Goal: Information Seeking & Learning: Learn about a topic

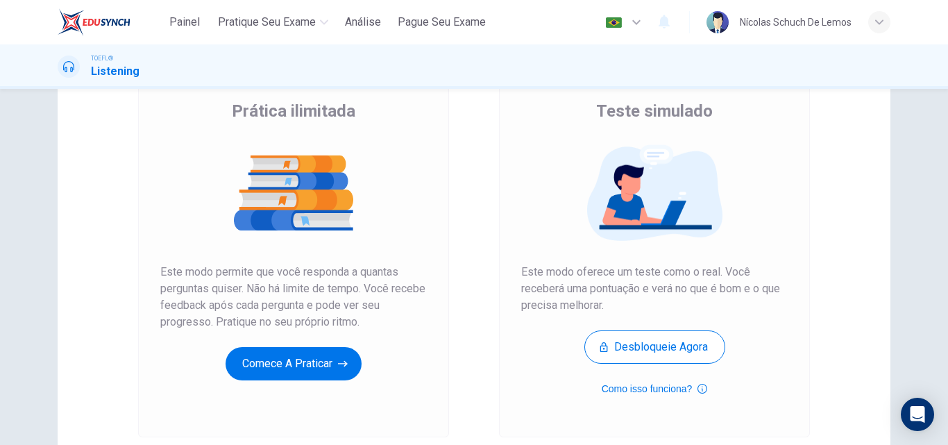
scroll to position [107, 0]
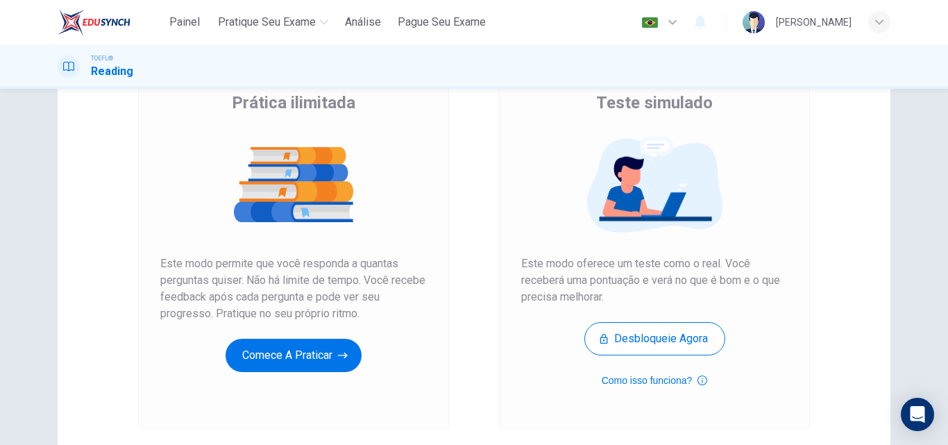
scroll to position [117, 0]
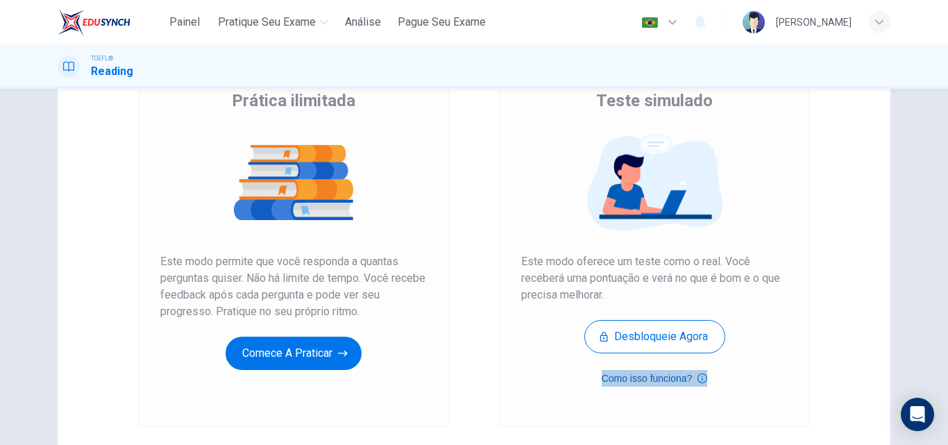
click at [699, 379] on icon "button" at bounding box center [702, 378] width 10 height 17
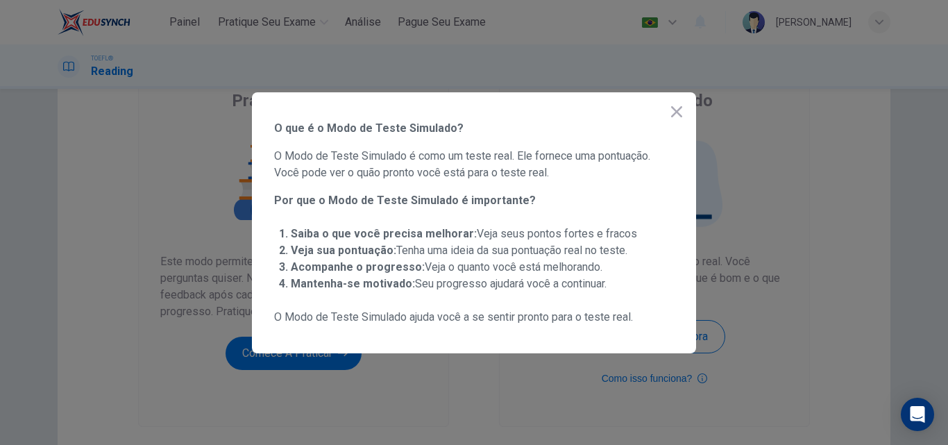
click at [668, 103] on icon "button" at bounding box center [676, 111] width 17 height 17
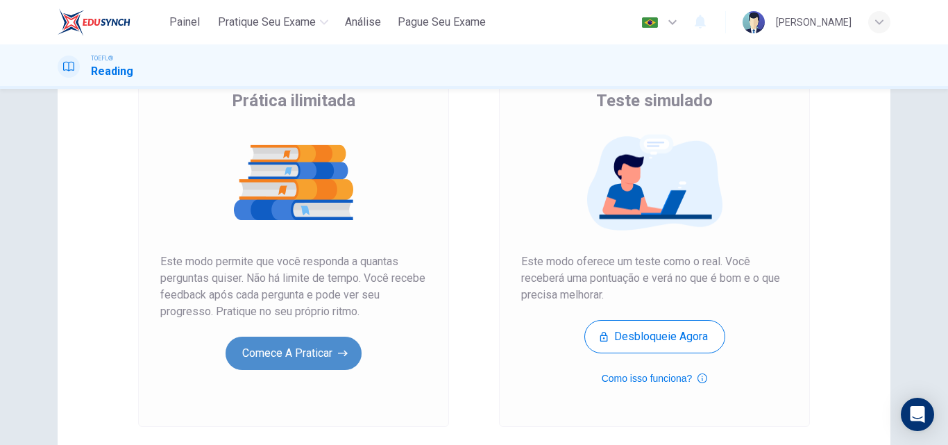
click at [321, 353] on button "Comece a praticar" at bounding box center [293, 352] width 136 height 33
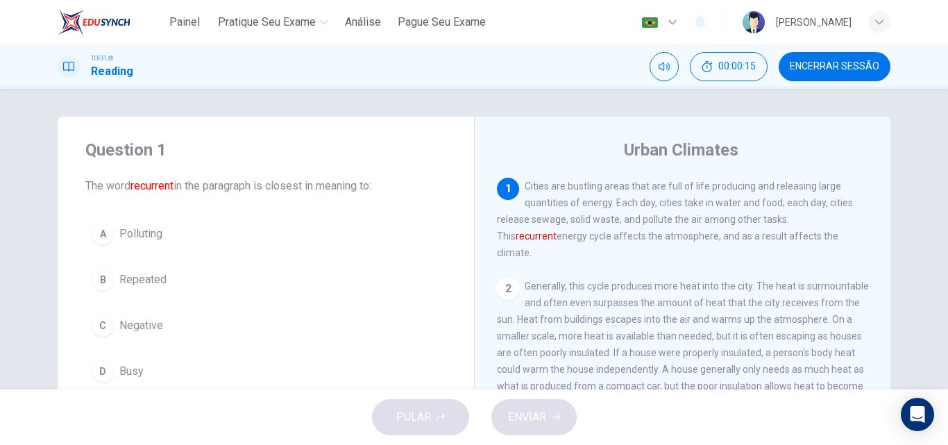
click at [104, 284] on div "B" at bounding box center [103, 279] width 22 height 22
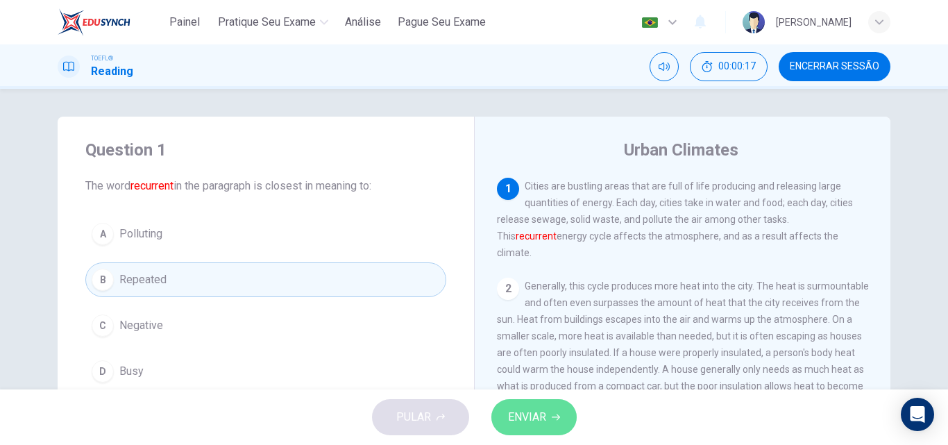
click at [532, 420] on span "ENVIAR" at bounding box center [527, 416] width 38 height 19
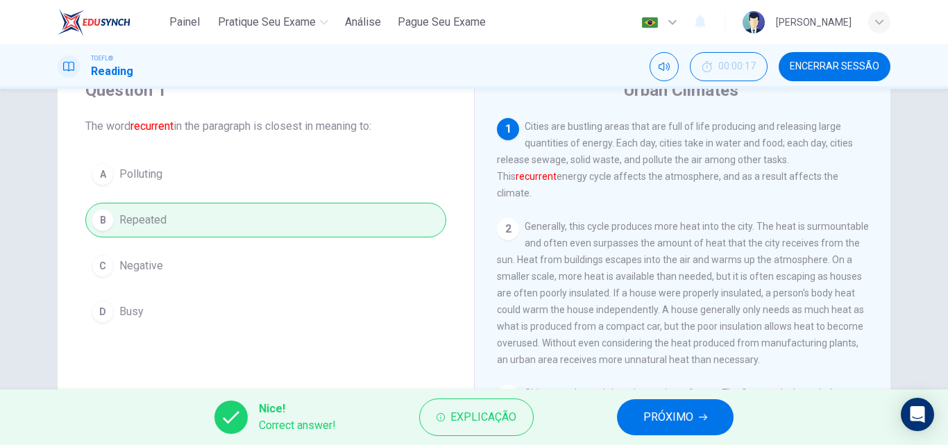
scroll to position [60, 0]
click at [657, 415] on span "PRÓXIMO" at bounding box center [668, 416] width 50 height 19
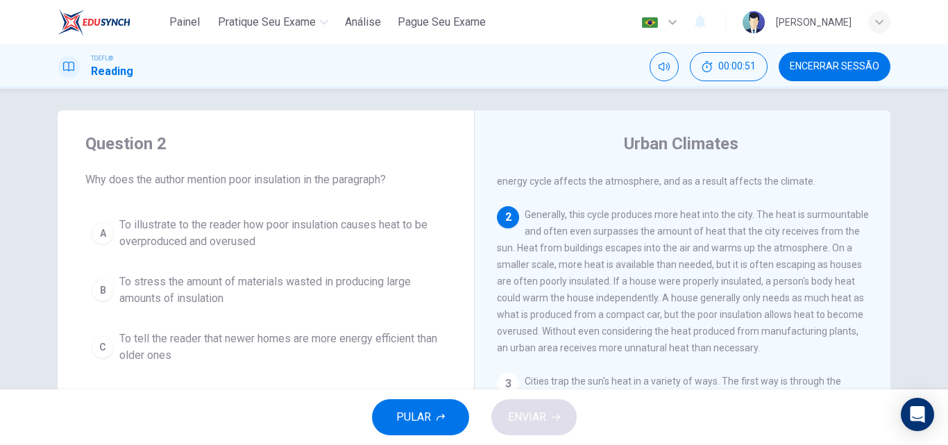
scroll to position [49, 0]
drag, startPoint x: 792, startPoint y: 321, endPoint x: 855, endPoint y: 323, distance: 63.2
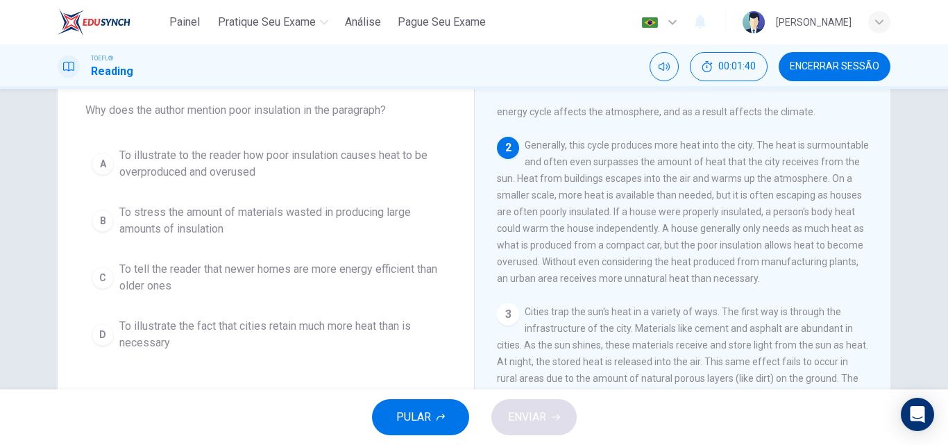
scroll to position [78, 0]
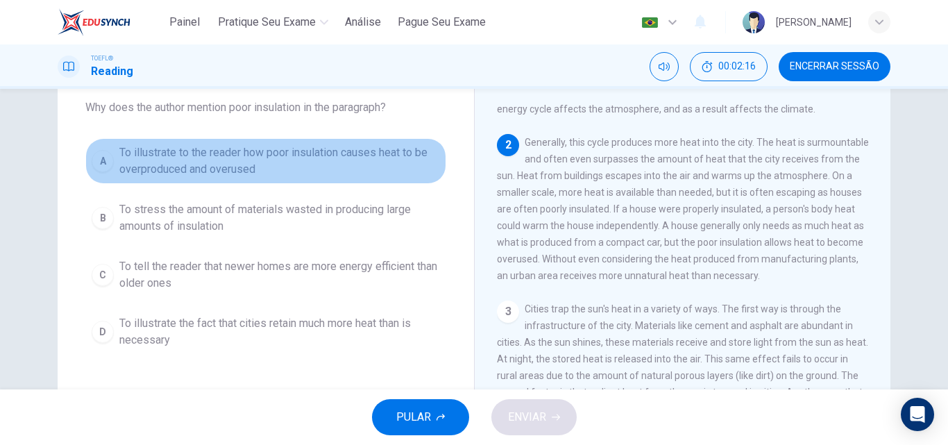
click at [313, 166] on span "To illustrate to the reader how poor insulation causes heat to be overproduced …" at bounding box center [279, 160] width 321 height 33
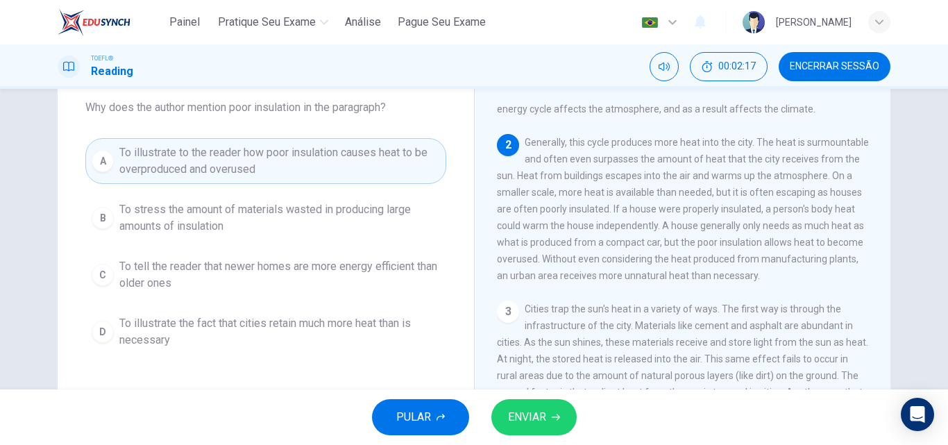
click at [521, 418] on span "ENVIAR" at bounding box center [527, 416] width 38 height 19
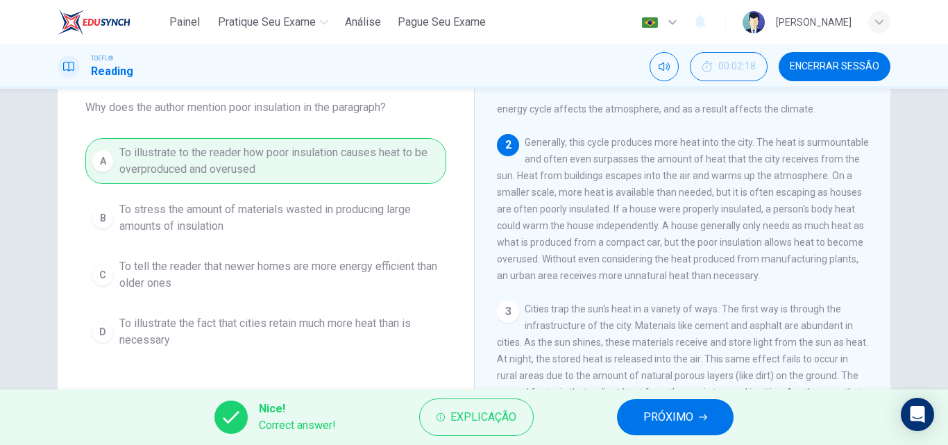
click at [665, 412] on span "PRÓXIMO" at bounding box center [668, 416] width 50 height 19
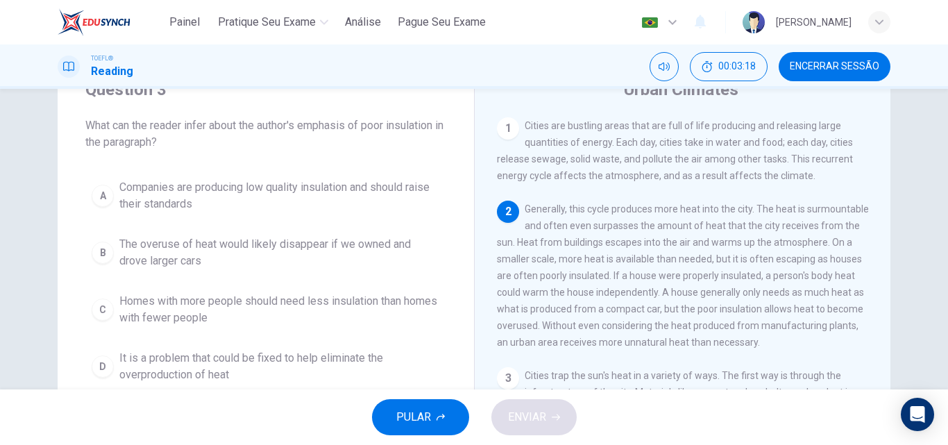
scroll to position [61, 0]
click at [208, 311] on span "Homes with more people should need less insulation than homes with fewer people" at bounding box center [279, 308] width 321 height 33
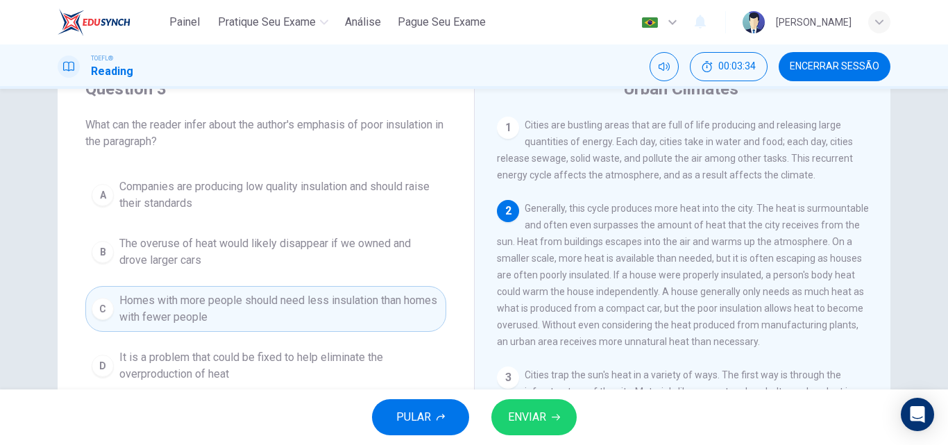
click at [518, 418] on span "ENVIAR" at bounding box center [527, 416] width 38 height 19
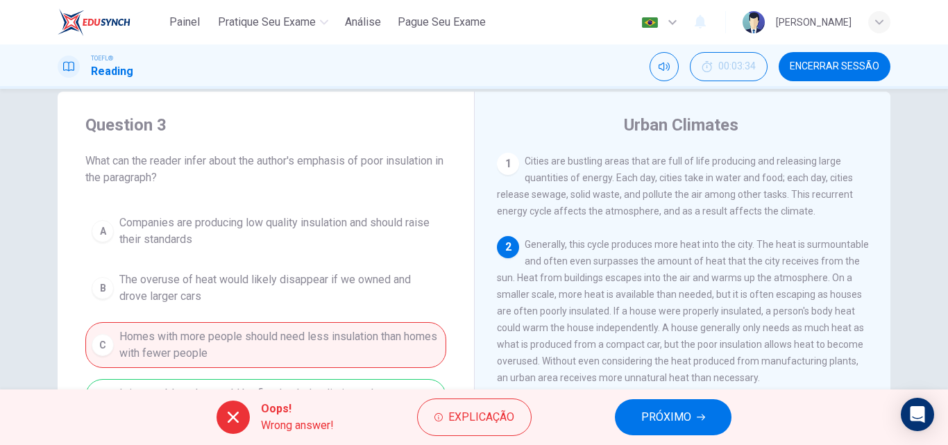
scroll to position [26, 0]
click at [652, 409] on span "PRÓXIMO" at bounding box center [666, 416] width 50 height 19
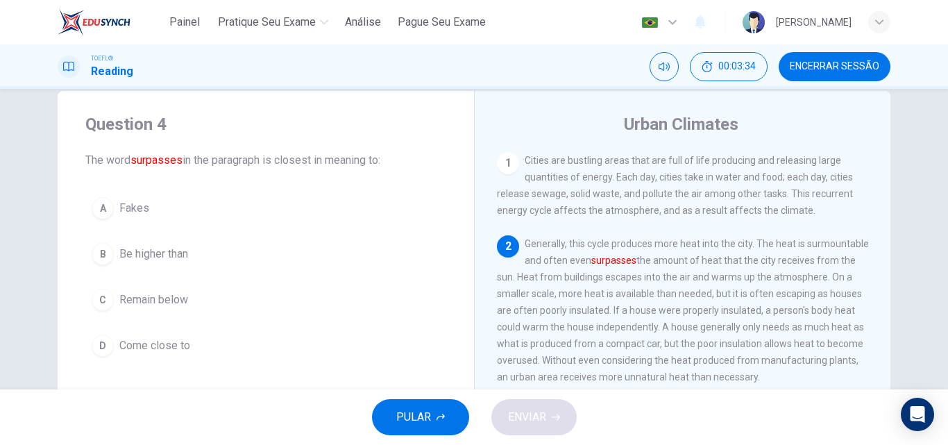
scroll to position [86, 0]
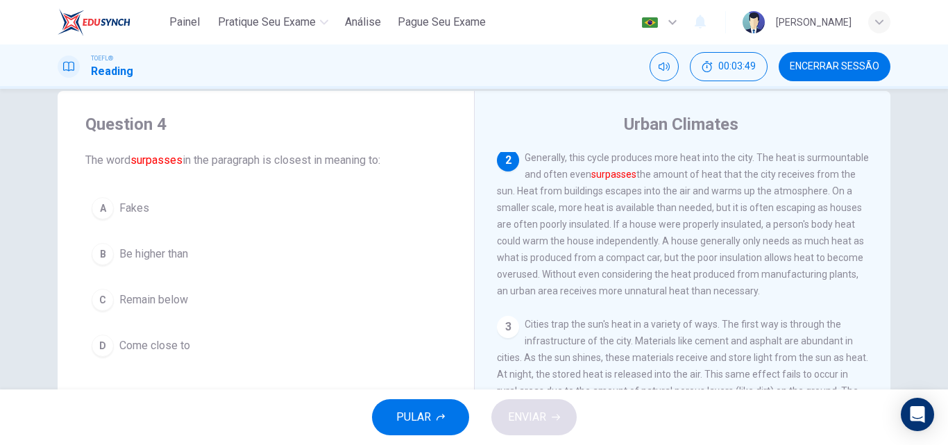
click at [181, 258] on span "Be higher than" at bounding box center [153, 254] width 69 height 17
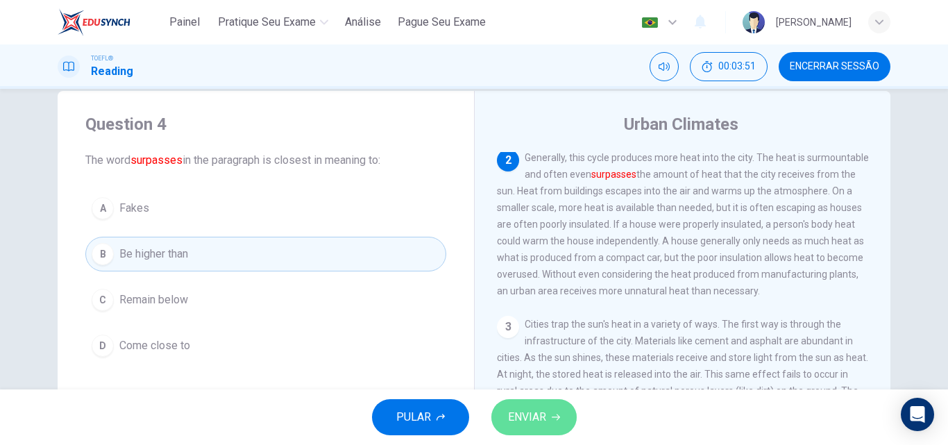
click at [552, 412] on button "ENVIAR" at bounding box center [533, 417] width 85 height 36
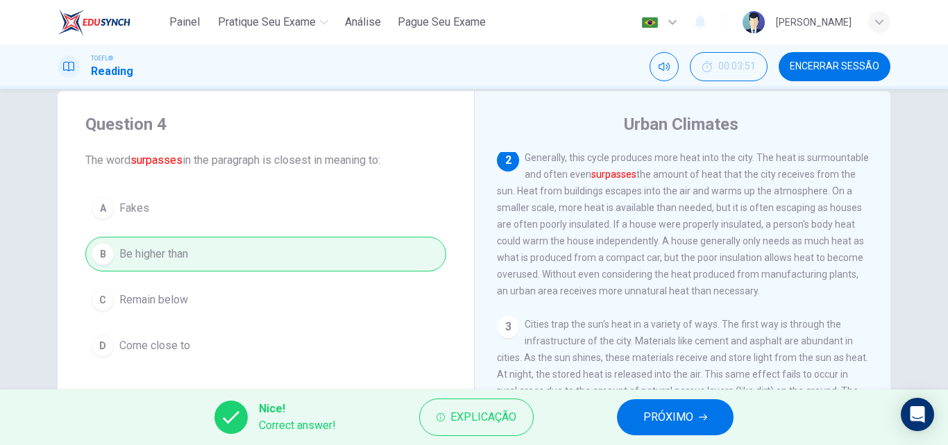
click at [658, 418] on span "PRÓXIMO" at bounding box center [668, 416] width 50 height 19
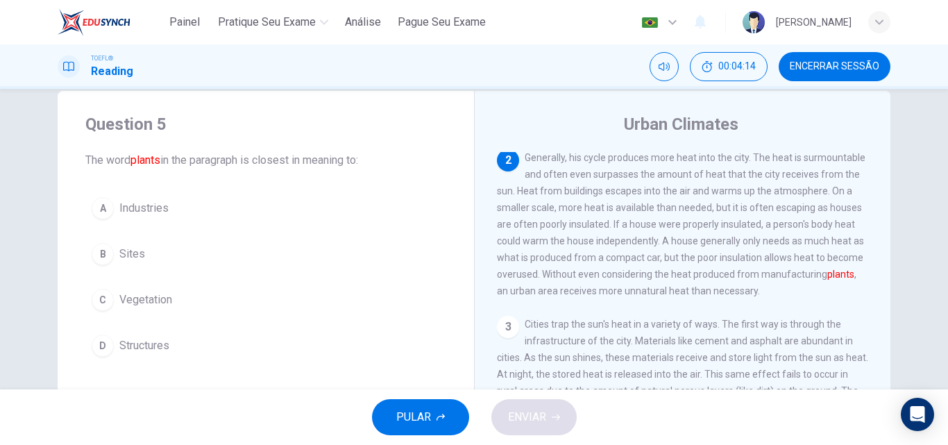
click at [103, 339] on div "D" at bounding box center [103, 345] width 22 height 22
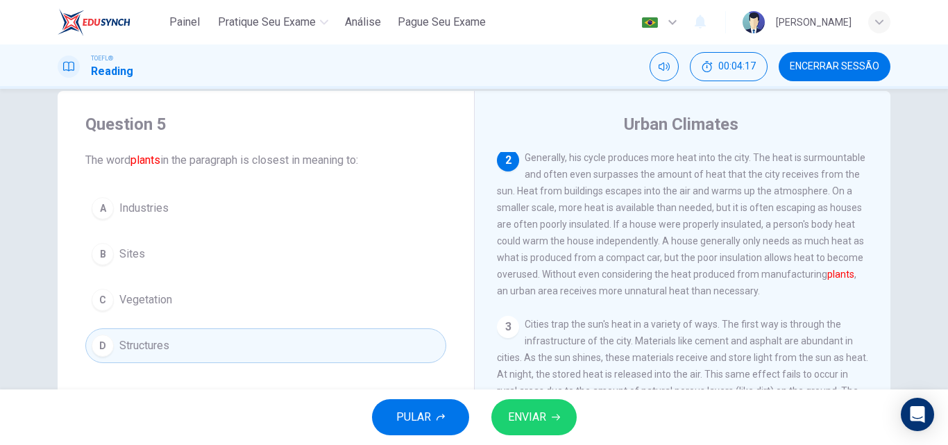
click at [545, 414] on span "ENVIAR" at bounding box center [527, 416] width 38 height 19
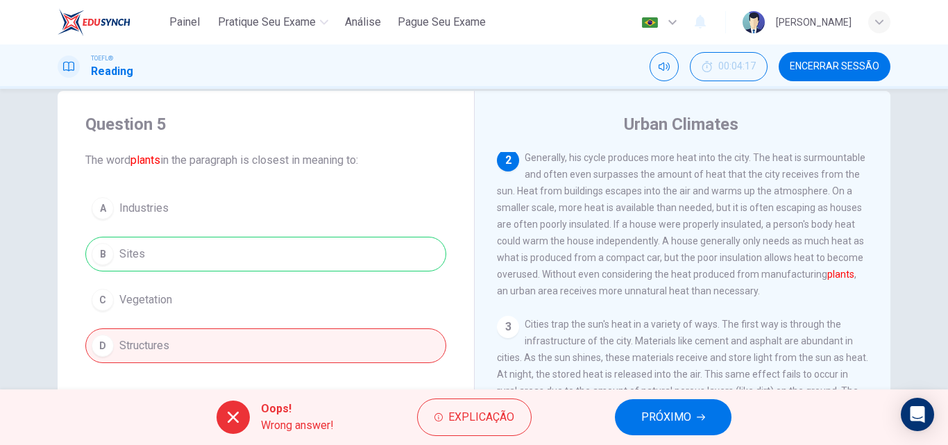
click at [666, 414] on span "PRÓXIMO" at bounding box center [666, 416] width 50 height 19
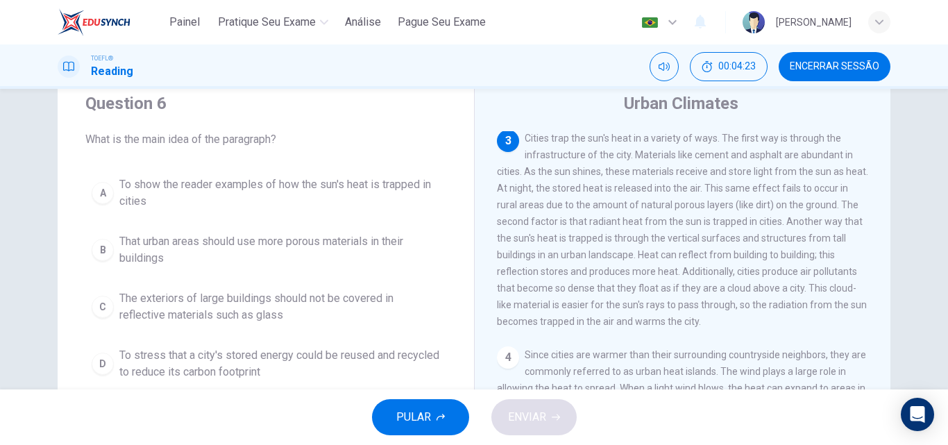
scroll to position [250, 0]
drag, startPoint x: 731, startPoint y: 151, endPoint x: 800, endPoint y: 146, distance: 68.9
click at [800, 146] on span "Cities trap the sun's heat in a variety of ways. The first way is through the i…" at bounding box center [682, 230] width 371 height 194
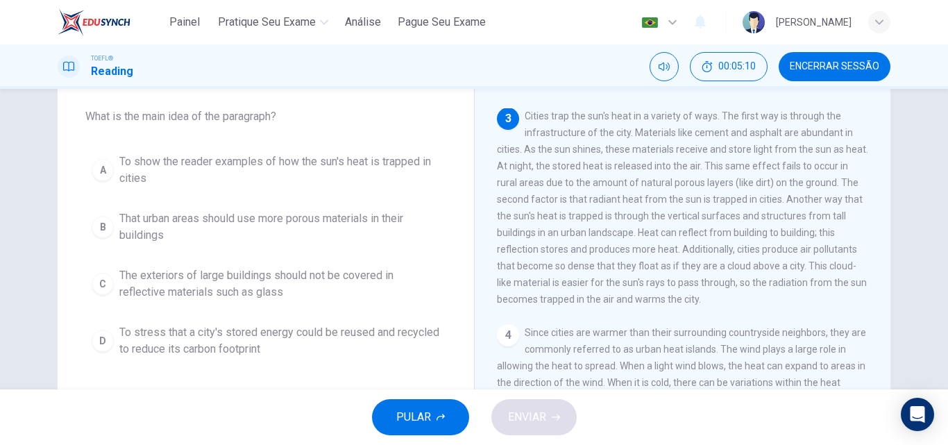
scroll to position [69, 0]
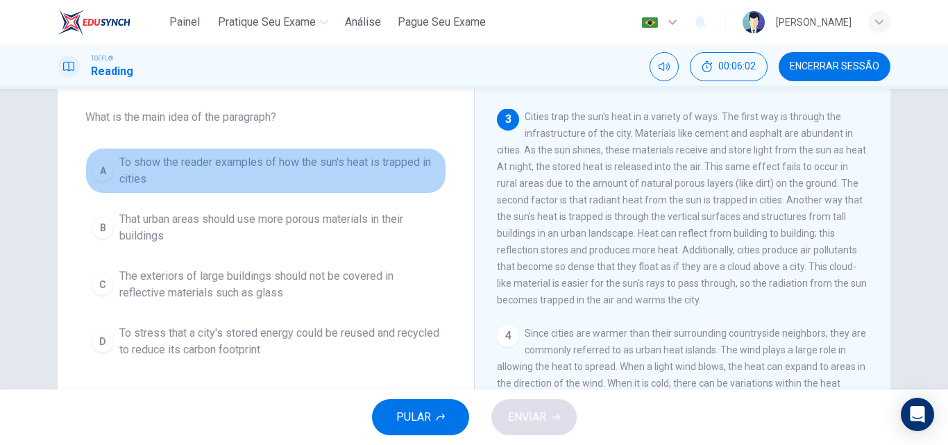
click at [110, 176] on button "A To show the reader examples of how the sun's heat is trapped in cities" at bounding box center [265, 171] width 361 height 46
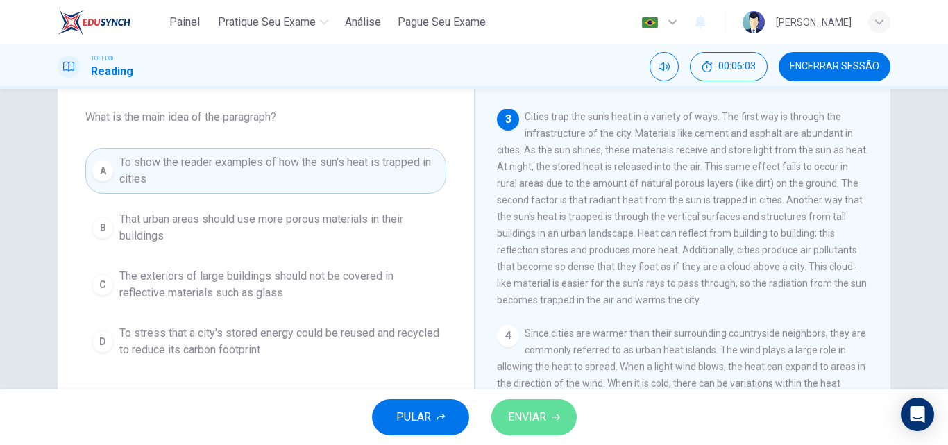
click at [531, 427] on button "ENVIAR" at bounding box center [533, 417] width 85 height 36
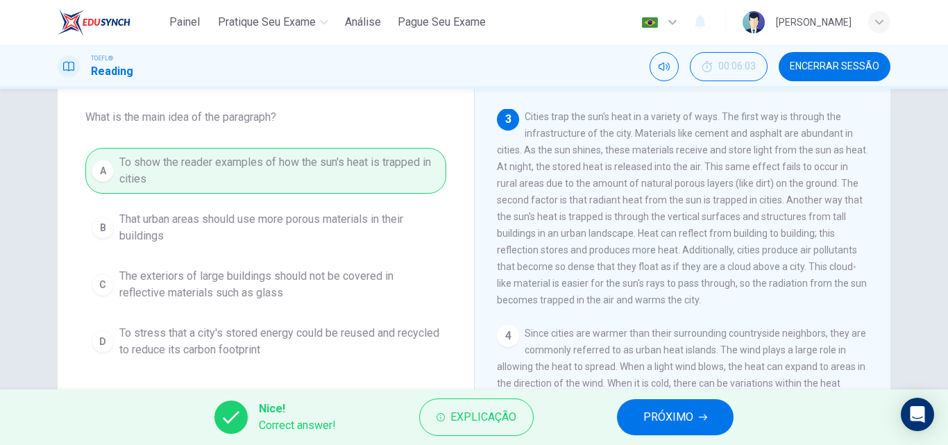
click at [644, 415] on span "PRÓXIMO" at bounding box center [668, 416] width 50 height 19
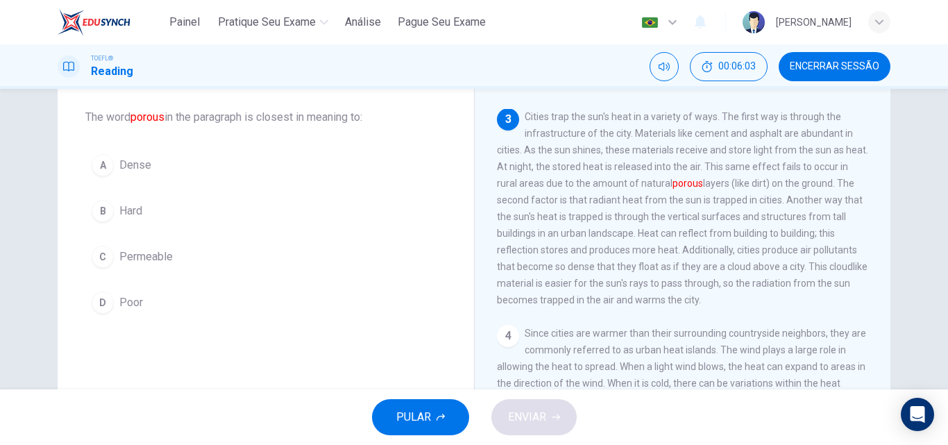
scroll to position [259, 0]
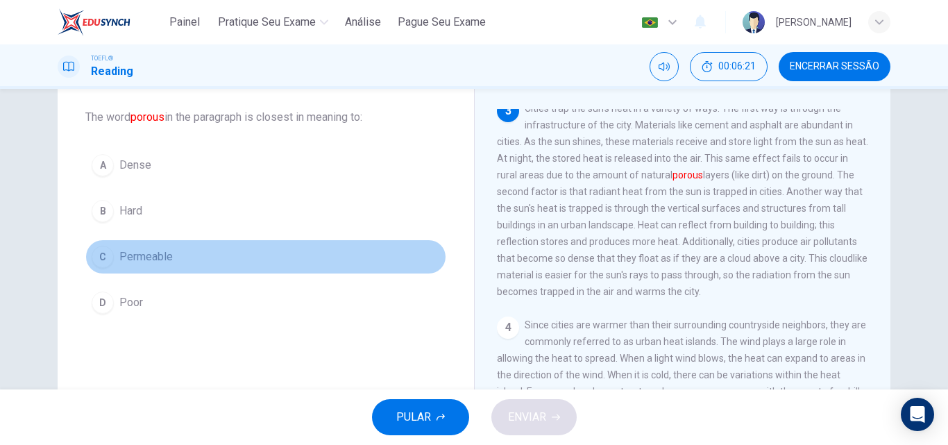
click at [133, 256] on span "Permeable" at bounding box center [145, 256] width 53 height 17
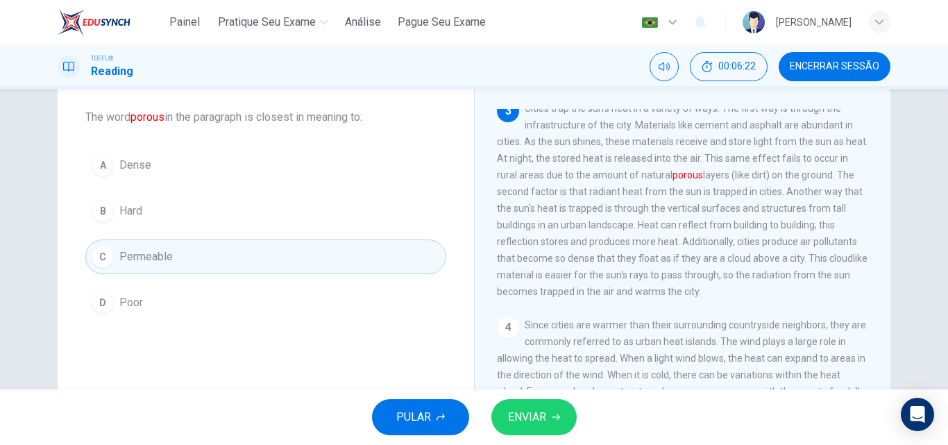
click at [516, 417] on span "ENVIAR" at bounding box center [527, 416] width 38 height 19
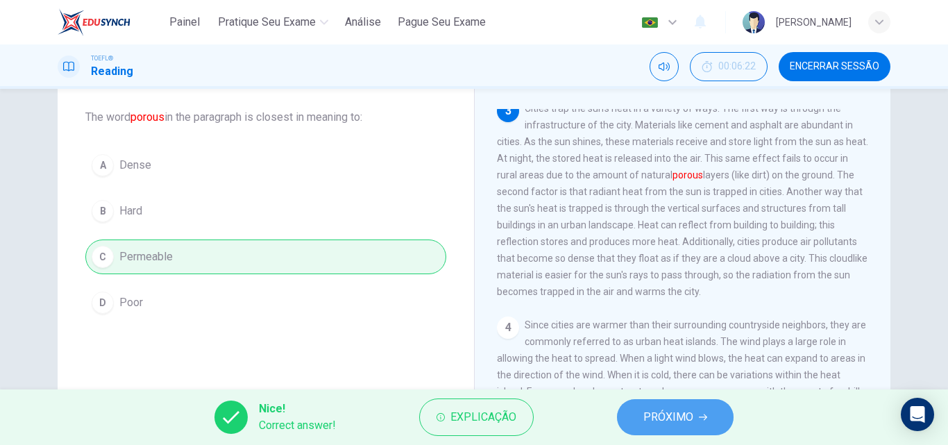
click at [660, 415] on span "PRÓXIMO" at bounding box center [668, 416] width 50 height 19
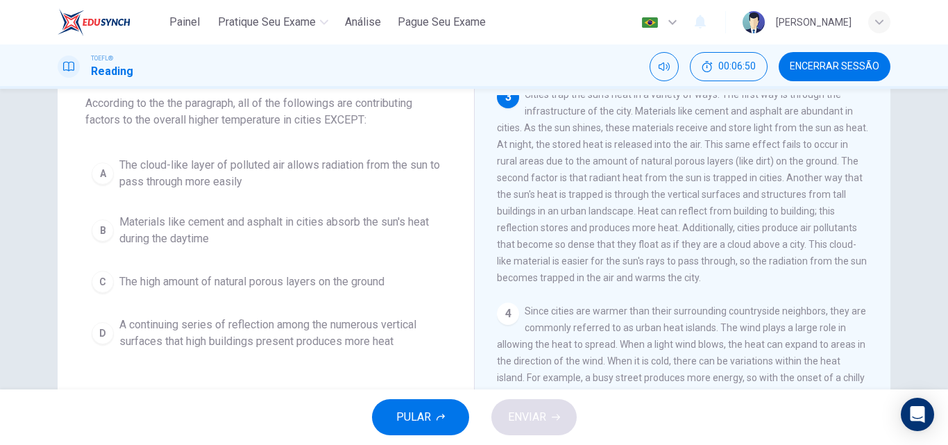
scroll to position [82, 0]
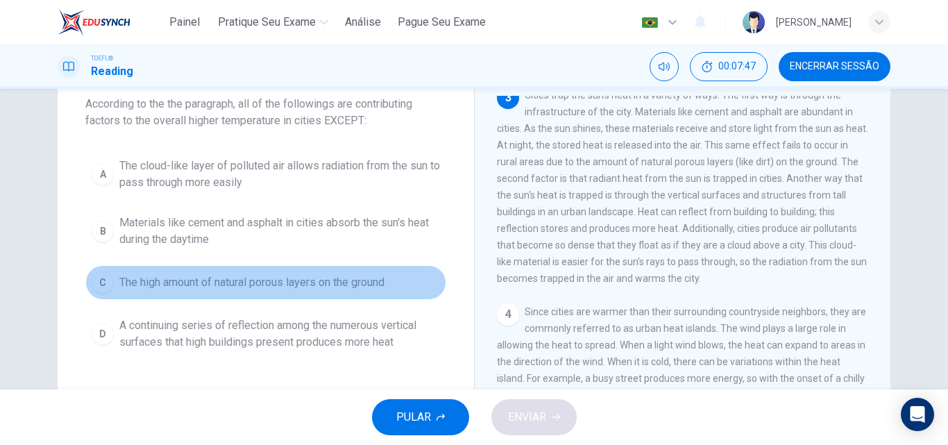
click at [229, 284] on span "The high amount of natural porous layers on the ground" at bounding box center [251, 282] width 265 height 17
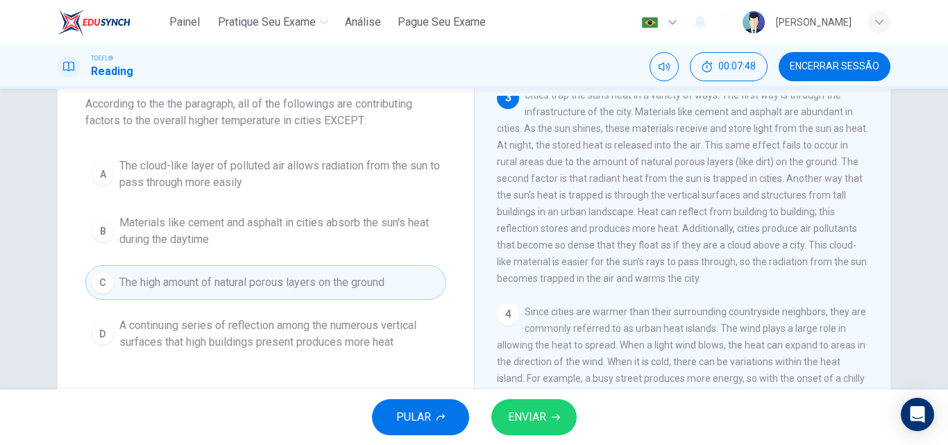
click at [527, 413] on span "ENVIAR" at bounding box center [527, 416] width 38 height 19
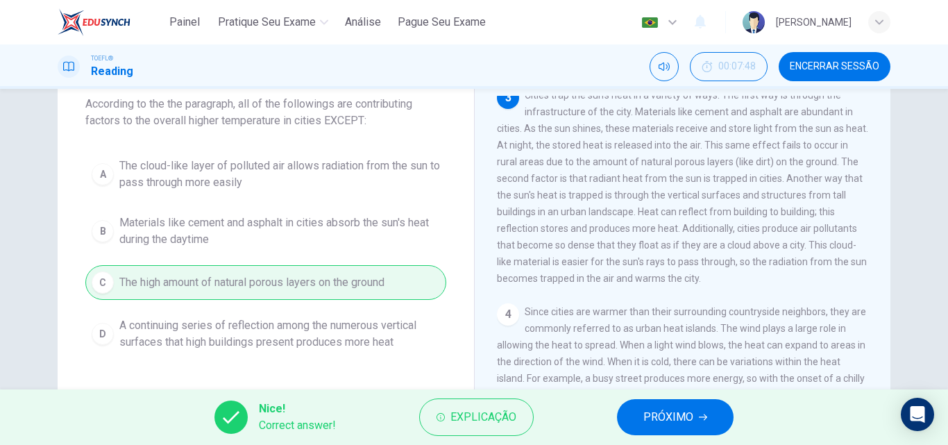
click at [683, 419] on span "PRÓXIMO" at bounding box center [668, 416] width 50 height 19
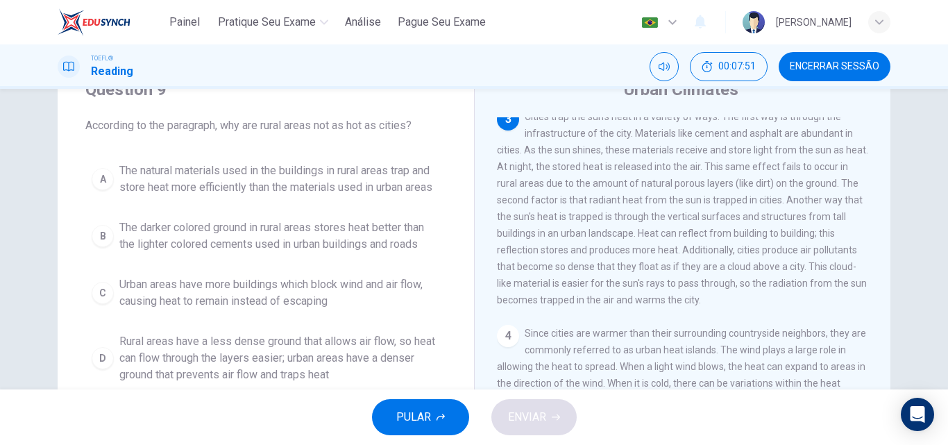
scroll to position [64, 0]
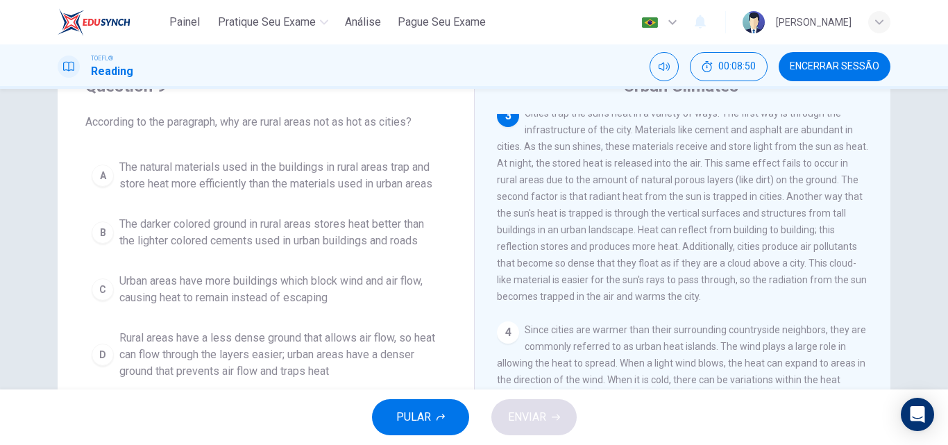
drag, startPoint x: 797, startPoint y: 173, endPoint x: 814, endPoint y: 173, distance: 16.6
click at [814, 173] on span "Cities trap the sun's heat in a variety of ways. The first way is through the i…" at bounding box center [682, 205] width 371 height 194
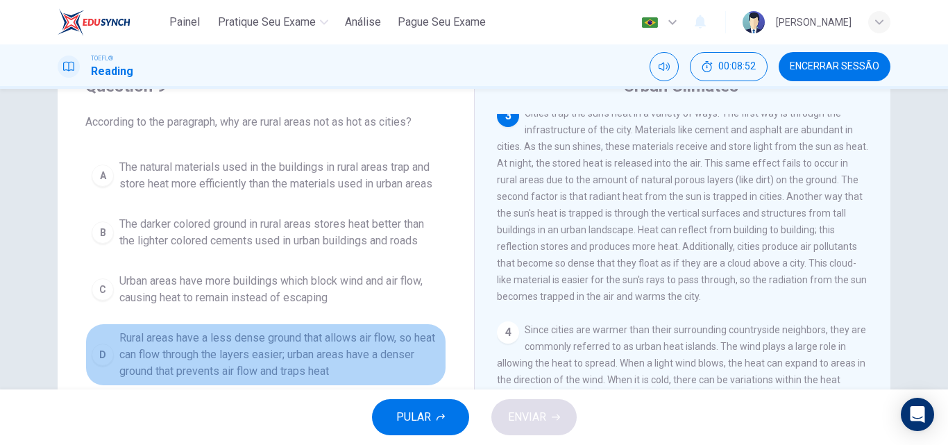
click at [298, 353] on span "Rural areas have a less dense ground that allows air flow, so heat can flow thr…" at bounding box center [279, 355] width 321 height 50
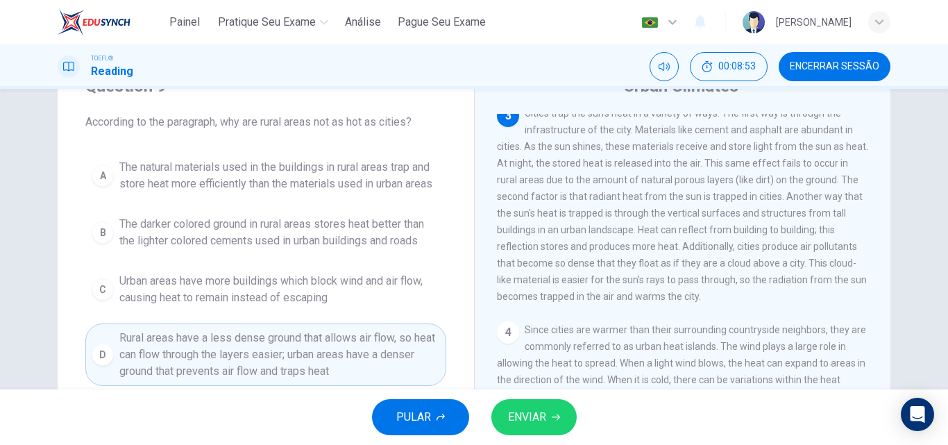
click at [525, 425] on span "ENVIAR" at bounding box center [527, 416] width 38 height 19
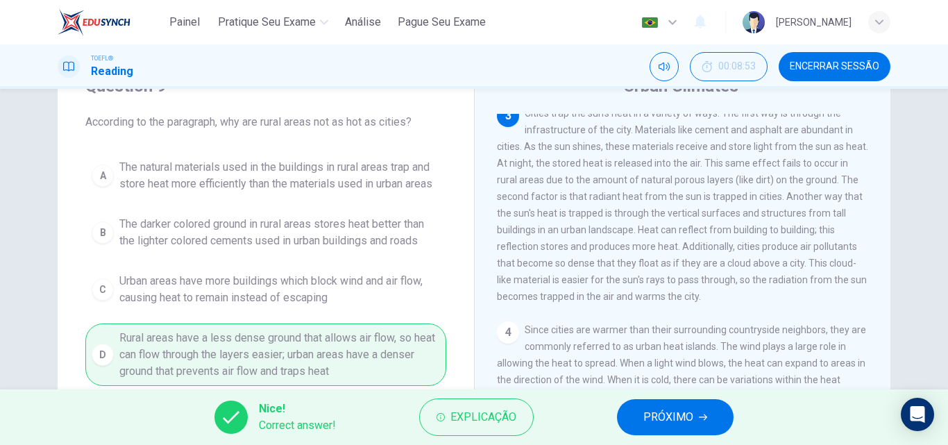
click at [696, 418] on button "PRÓXIMO" at bounding box center [675, 417] width 117 height 36
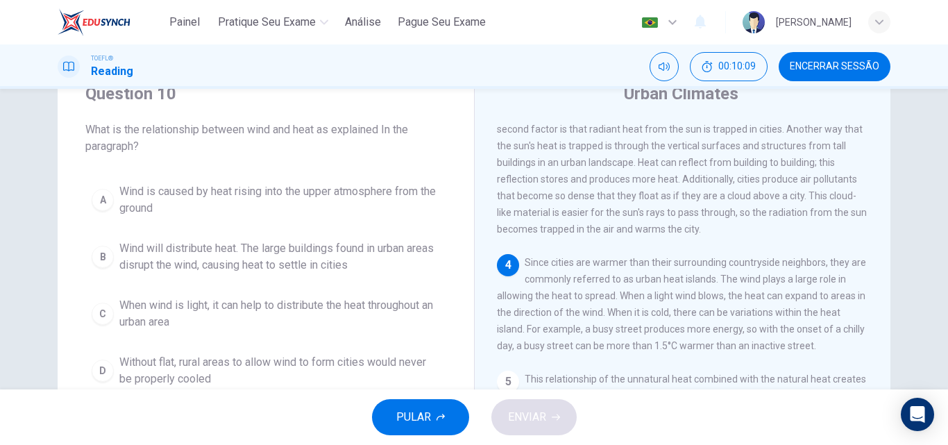
scroll to position [77, 0]
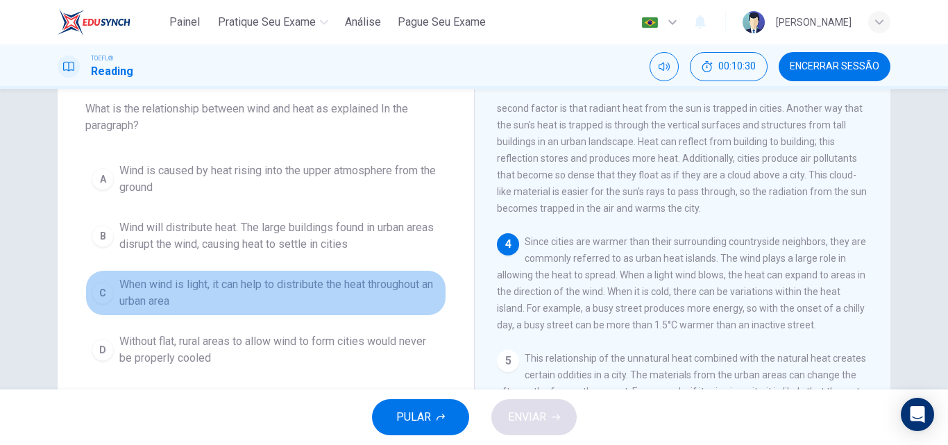
click at [210, 299] on span "When wind is light, it can help to distribute the heat throughout an urban area" at bounding box center [279, 292] width 321 height 33
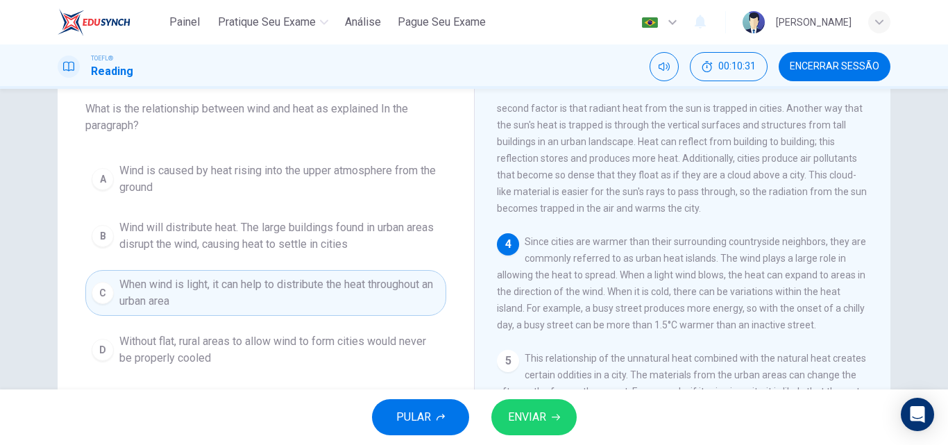
click at [525, 409] on span "ENVIAR" at bounding box center [527, 416] width 38 height 19
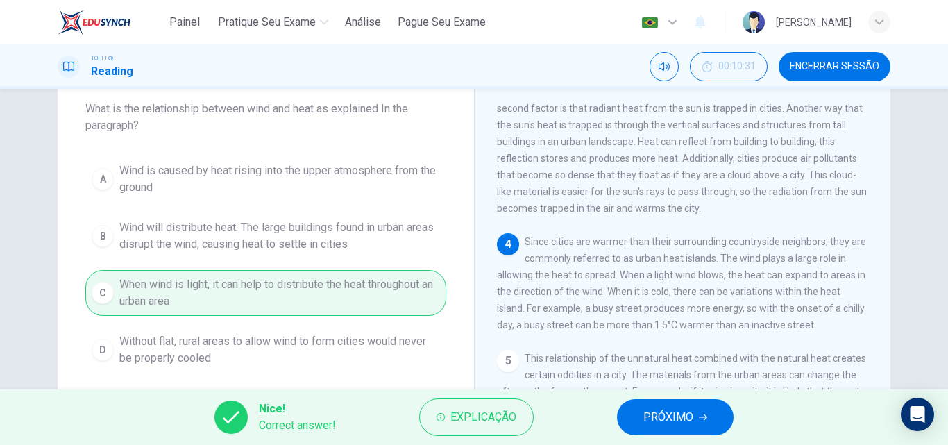
click at [669, 425] on span "PRÓXIMO" at bounding box center [668, 416] width 50 height 19
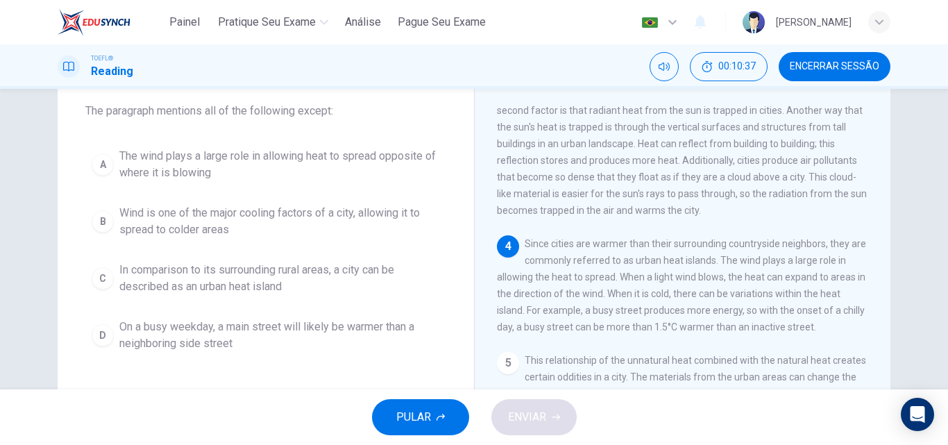
scroll to position [75, 0]
click at [351, 164] on span "The wind plays a large role in allowing heat to spread opposite of where it is …" at bounding box center [279, 164] width 321 height 33
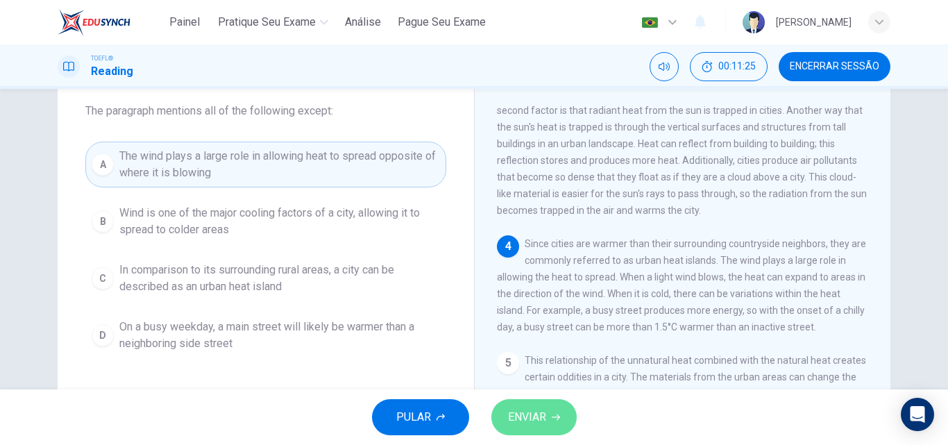
click at [528, 421] on span "ENVIAR" at bounding box center [527, 416] width 38 height 19
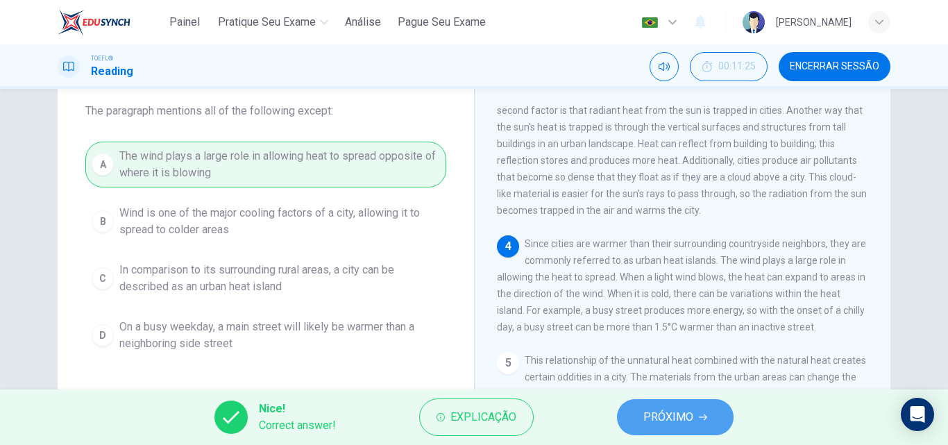
click at [687, 412] on span "PRÓXIMO" at bounding box center [668, 416] width 50 height 19
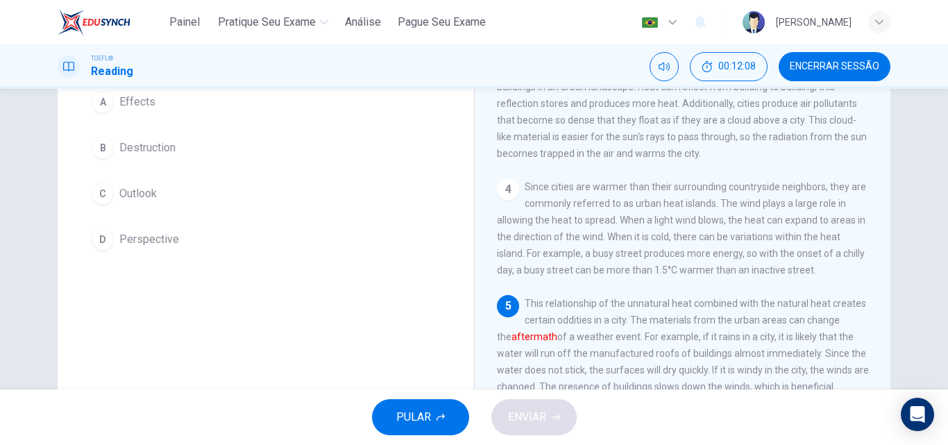
scroll to position [133, 0]
click at [101, 103] on div "A" at bounding box center [103, 101] width 22 height 22
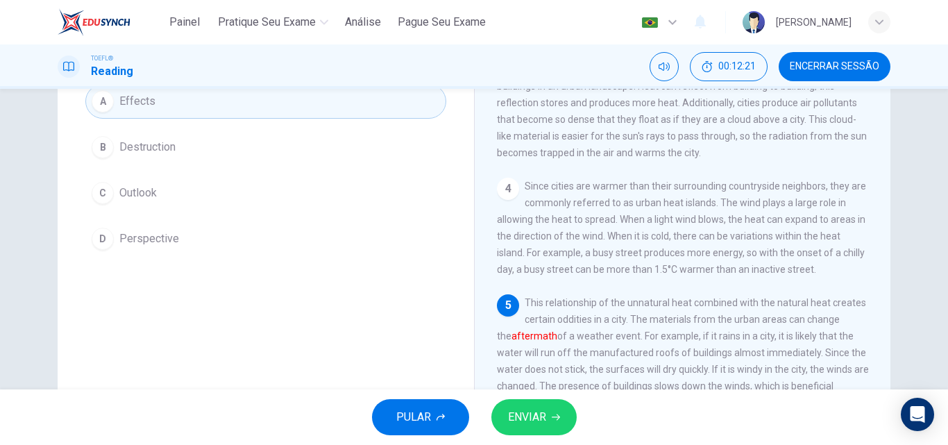
click at [547, 421] on button "ENVIAR" at bounding box center [533, 417] width 85 height 36
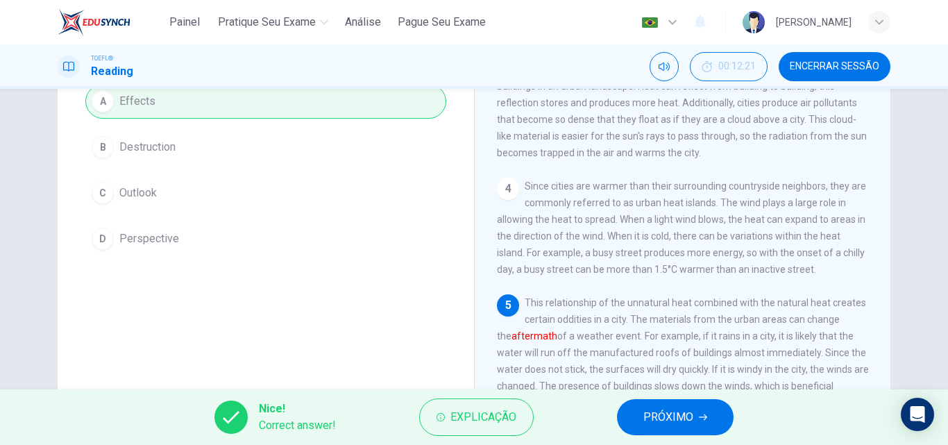
click at [663, 420] on span "PRÓXIMO" at bounding box center [668, 416] width 50 height 19
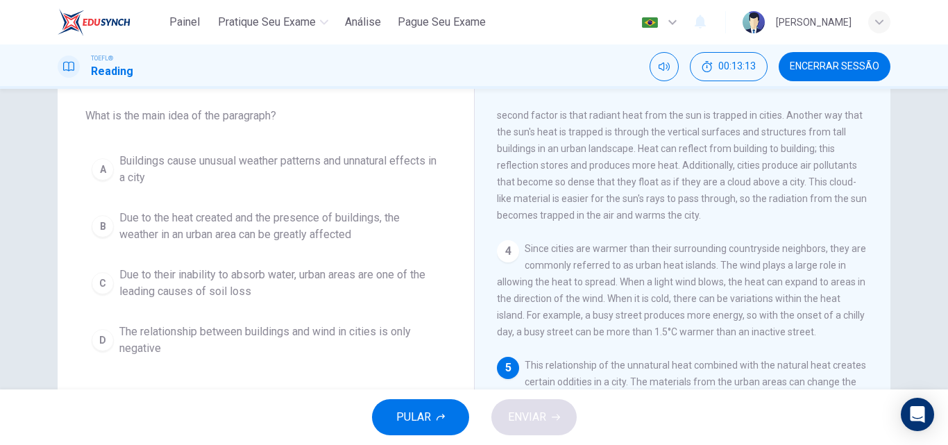
scroll to position [71, 0]
click at [248, 166] on span "Buildings cause unusual weather patterns and unnatural effects in a city" at bounding box center [279, 168] width 321 height 33
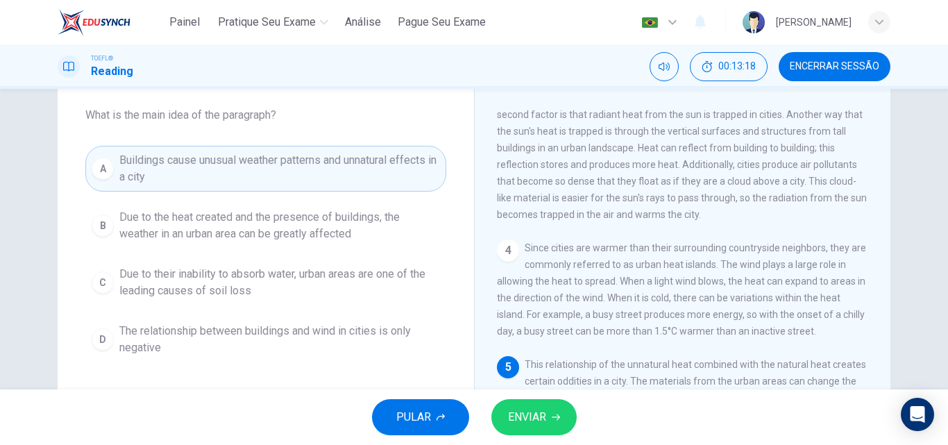
click at [527, 418] on span "ENVIAR" at bounding box center [527, 416] width 38 height 19
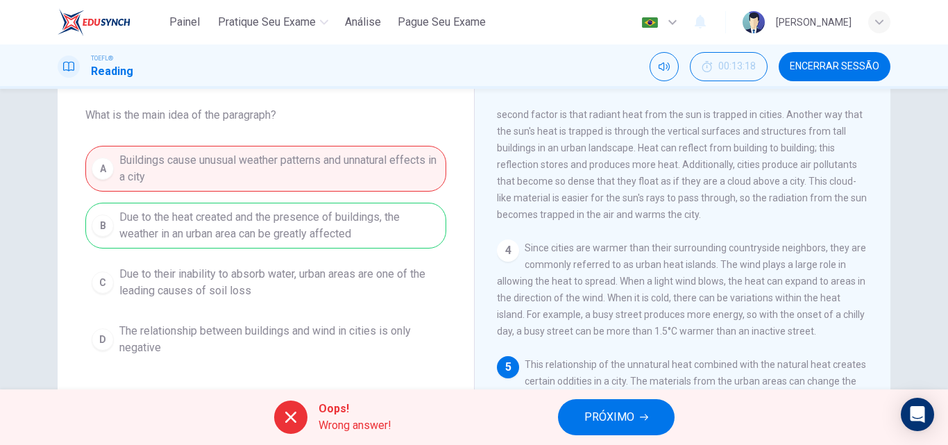
click at [605, 420] on span "PRÓXIMO" at bounding box center [609, 416] width 50 height 19
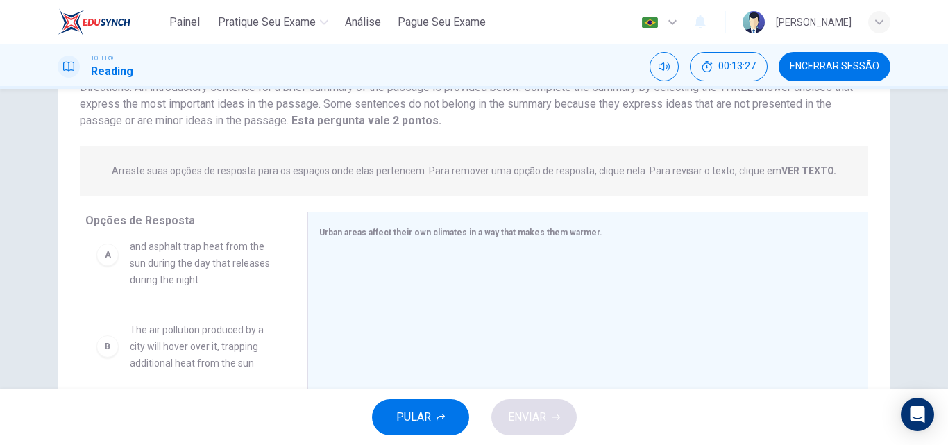
scroll to position [0, 0]
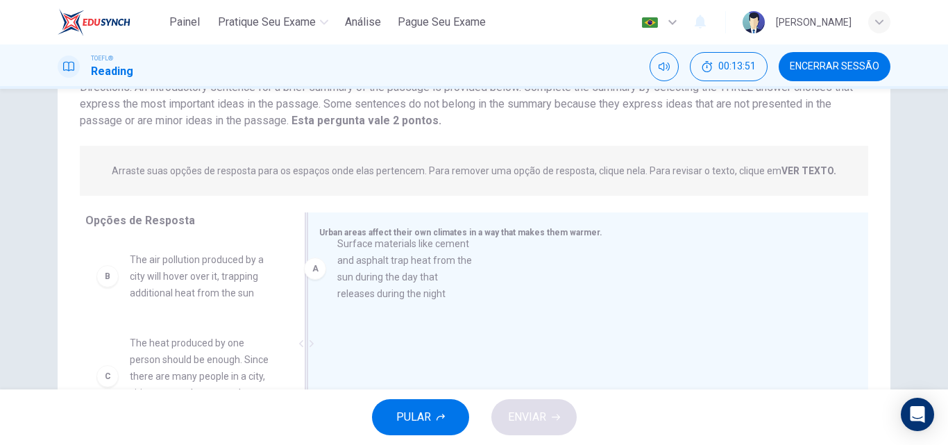
drag, startPoint x: 194, startPoint y: 299, endPoint x: 422, endPoint y: 284, distance: 228.7
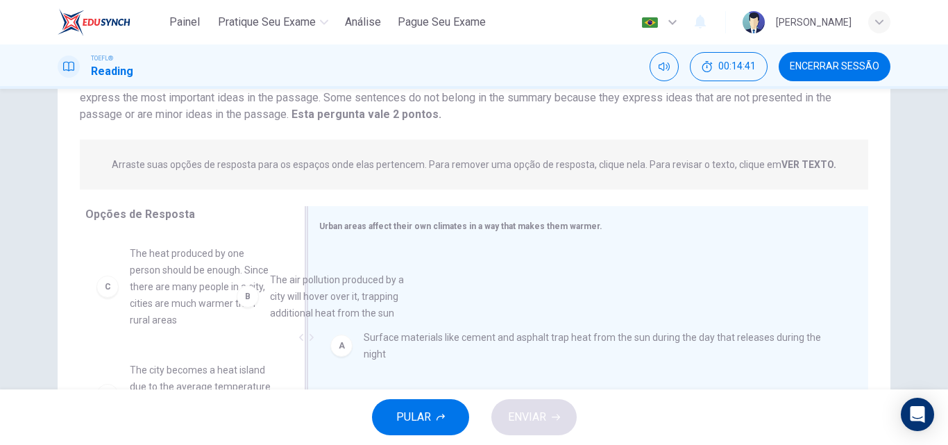
drag, startPoint x: 170, startPoint y: 289, endPoint x: 407, endPoint y: 325, distance: 239.2
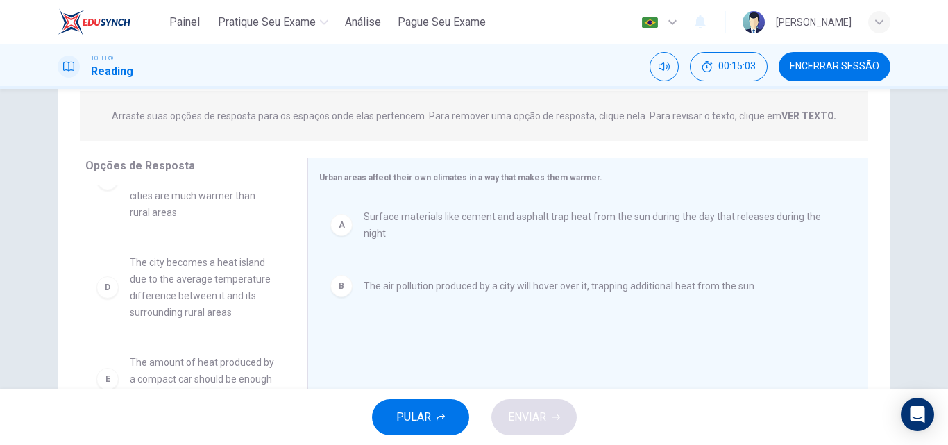
scroll to position [58, 0]
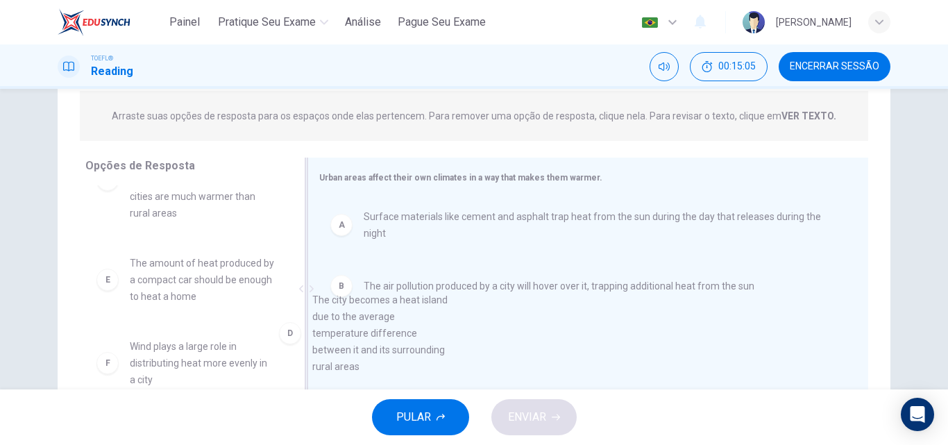
drag, startPoint x: 227, startPoint y: 309, endPoint x: 385, endPoint y: 344, distance: 161.9
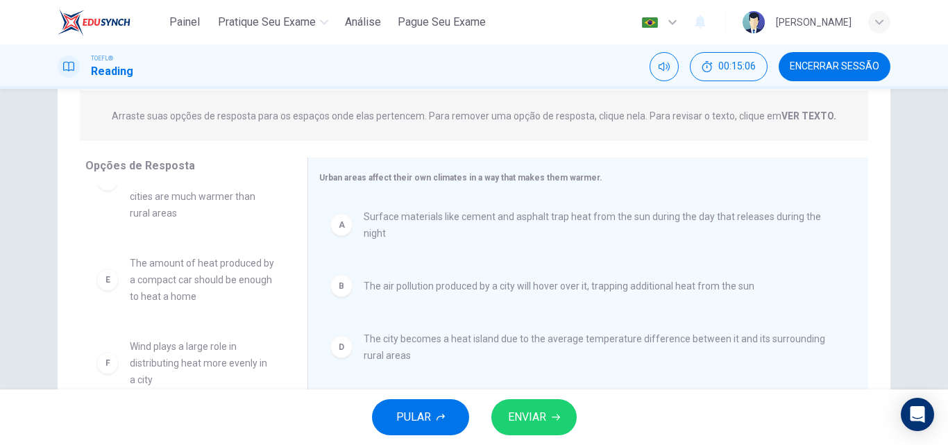
click at [549, 423] on button "ENVIAR" at bounding box center [533, 417] width 85 height 36
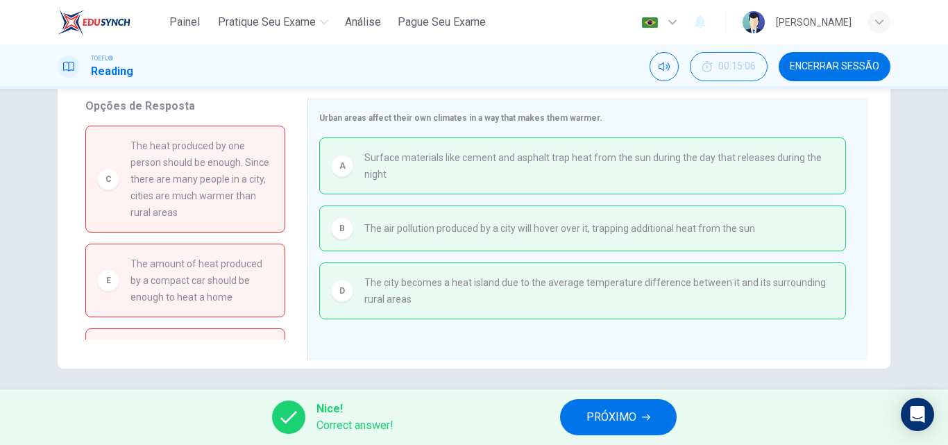
scroll to position [62, 0]
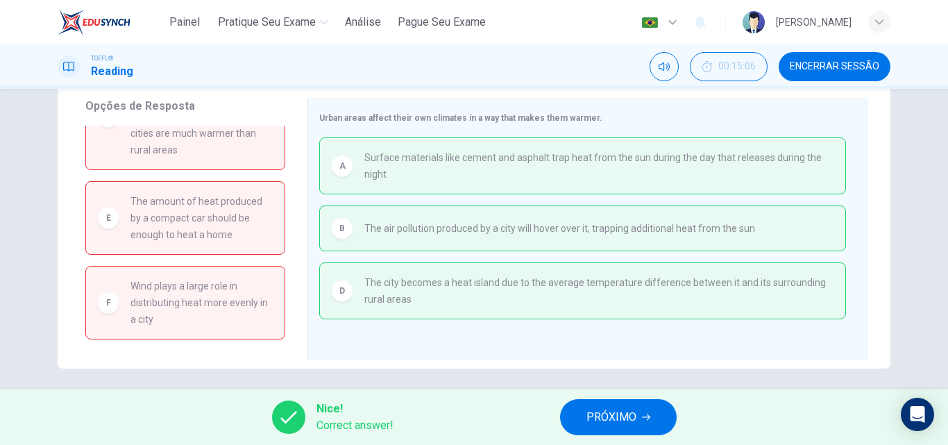
click at [637, 423] on button "PRÓXIMO" at bounding box center [618, 417] width 117 height 36
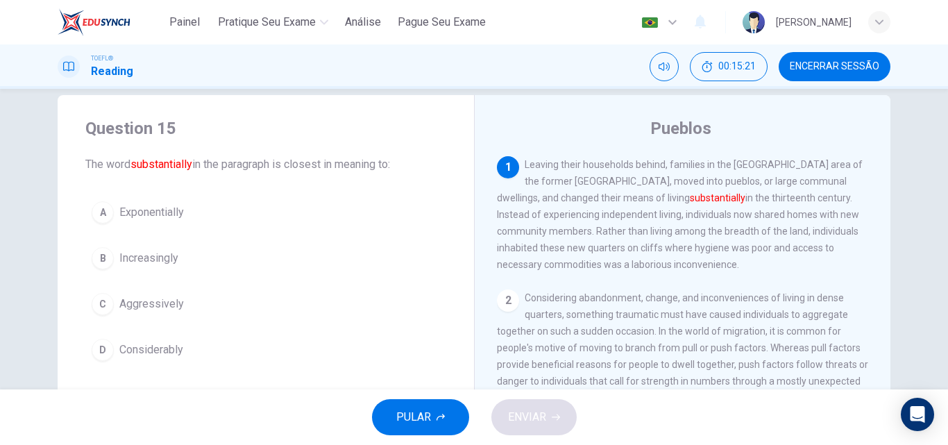
scroll to position [21, 0]
click at [144, 255] on span "Increasingly" at bounding box center [148, 258] width 59 height 17
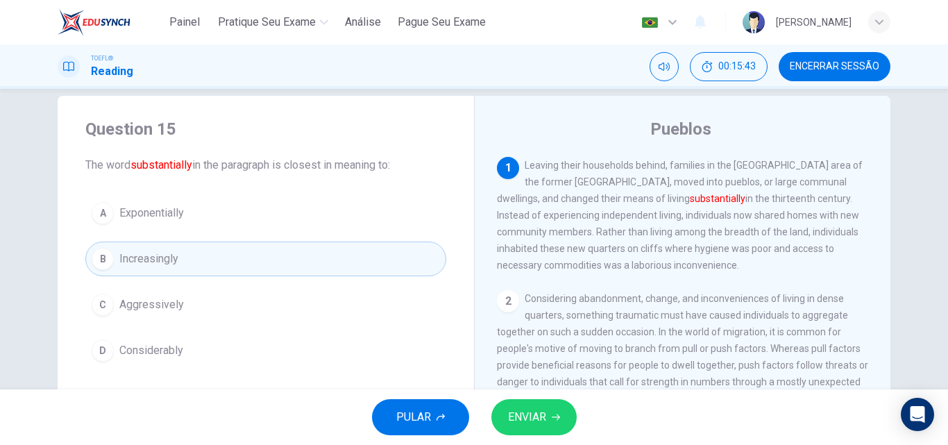
click at [223, 352] on button "D Considerably" at bounding box center [265, 350] width 361 height 35
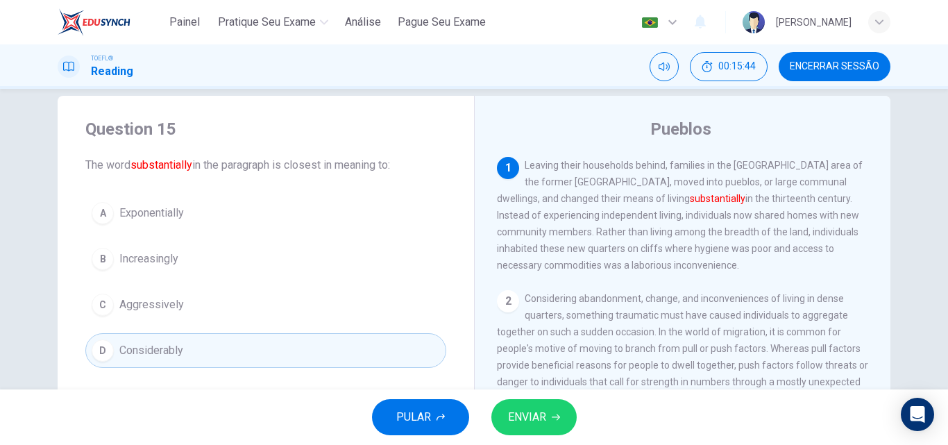
click at [545, 418] on span "ENVIAR" at bounding box center [527, 416] width 38 height 19
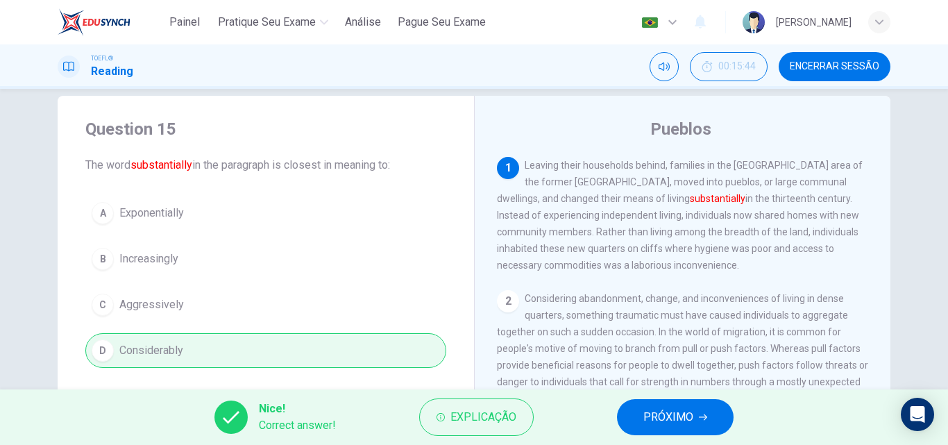
click at [683, 416] on span "PRÓXIMO" at bounding box center [668, 416] width 50 height 19
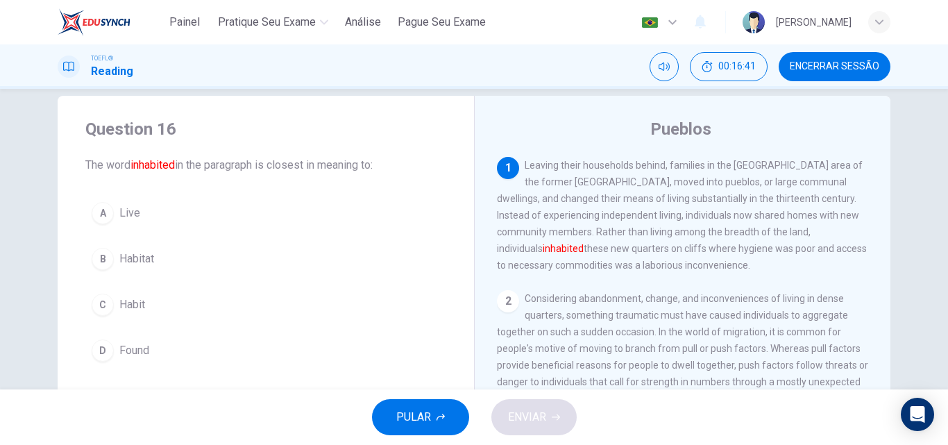
click at [139, 292] on button "C Habit" at bounding box center [265, 304] width 361 height 35
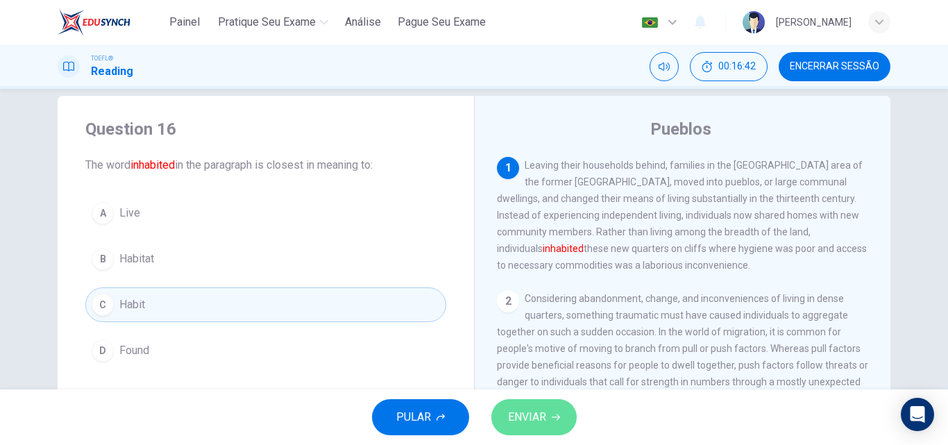
click at [518, 410] on span "ENVIAR" at bounding box center [527, 416] width 38 height 19
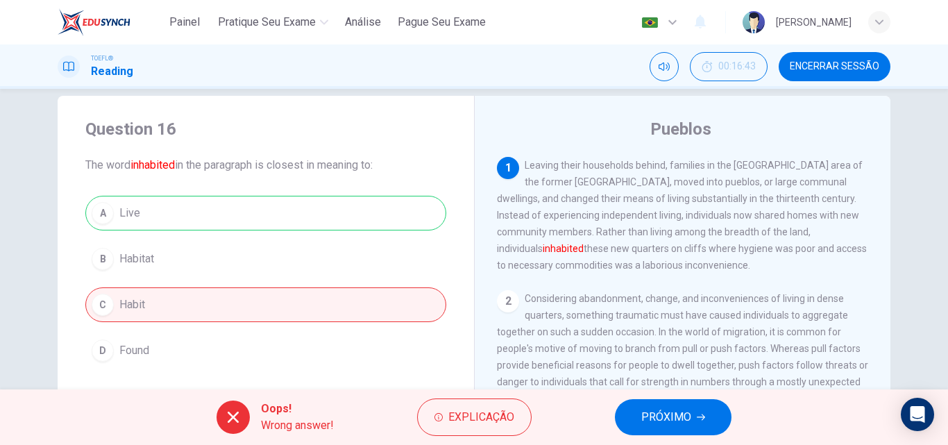
click at [656, 416] on span "PRÓXIMO" at bounding box center [666, 416] width 50 height 19
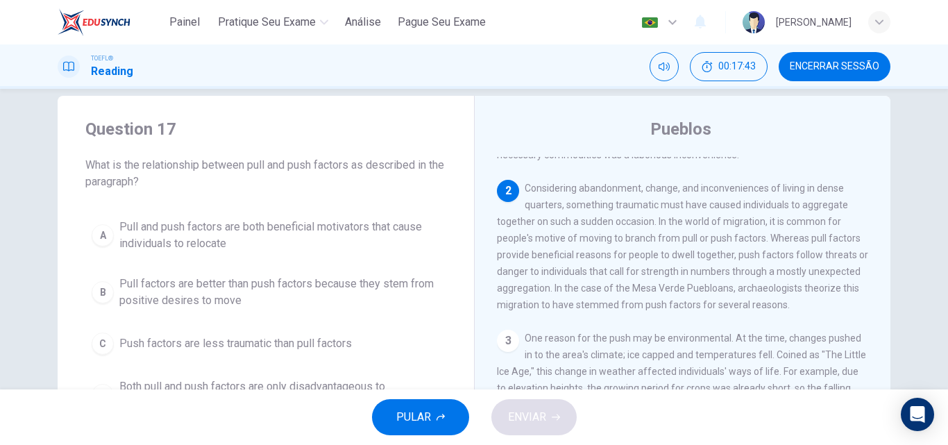
scroll to position [63, 0]
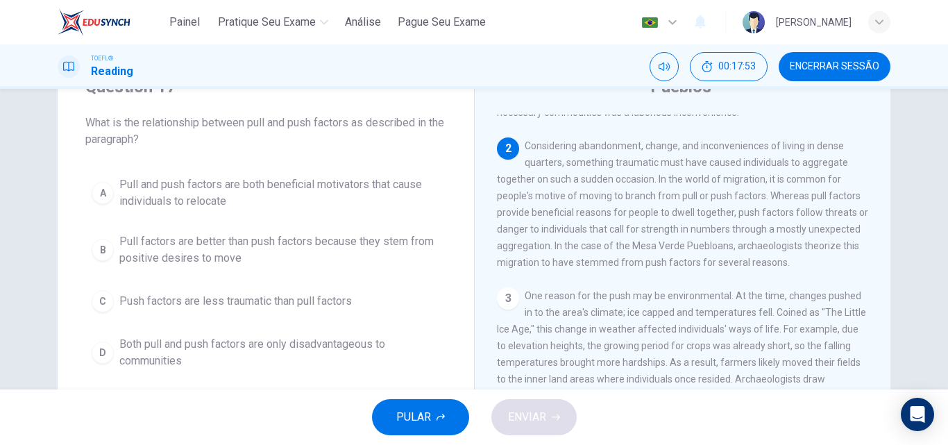
click at [227, 249] on span "Pull factors are better than push factors because they stem from positive desir…" at bounding box center [279, 249] width 321 height 33
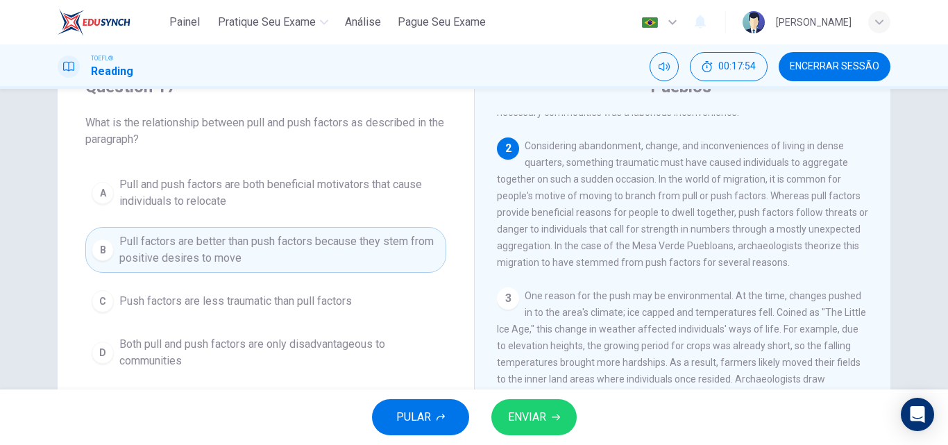
click at [537, 422] on span "ENVIAR" at bounding box center [527, 416] width 38 height 19
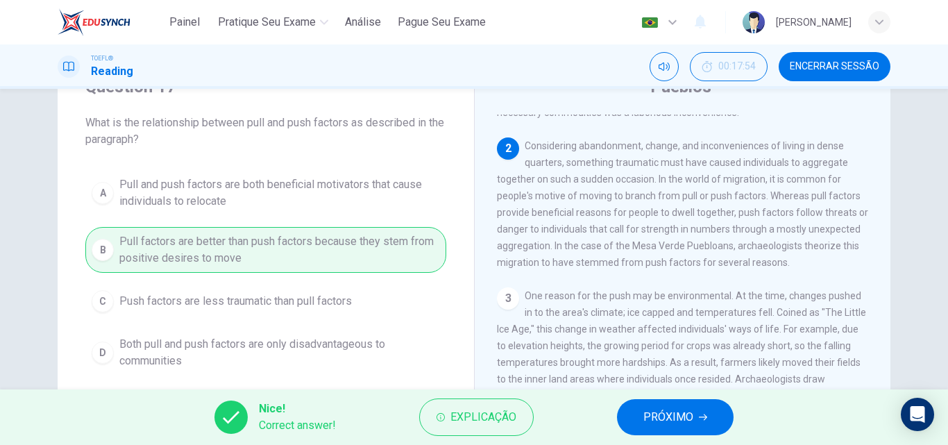
click at [657, 427] on button "PRÓXIMO" at bounding box center [675, 417] width 117 height 36
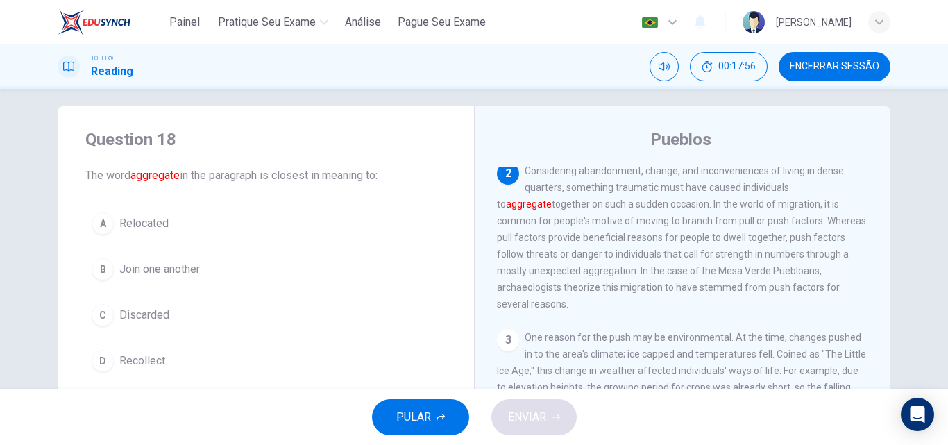
scroll to position [11, 0]
click at [111, 223] on button "A Relocated" at bounding box center [265, 222] width 361 height 35
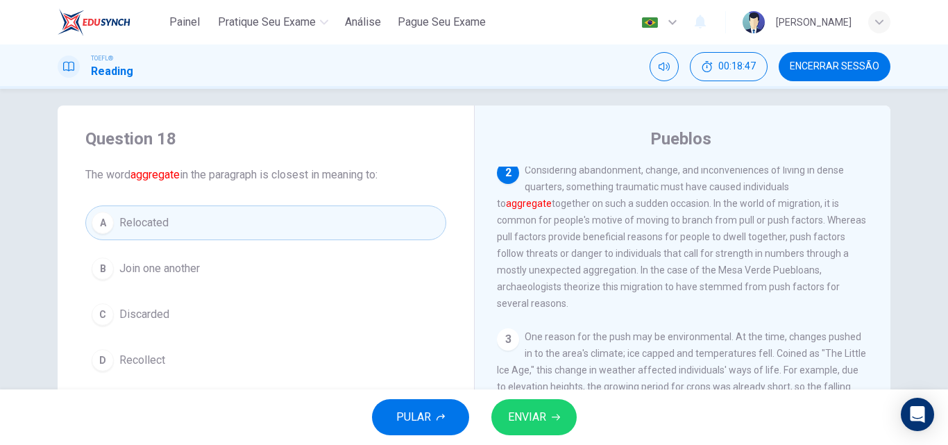
click at [547, 420] on button "ENVIAR" at bounding box center [533, 417] width 85 height 36
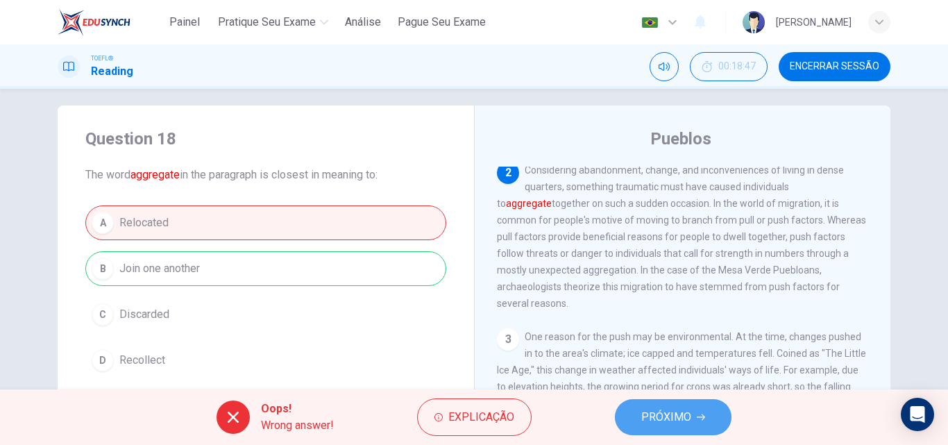
click at [675, 419] on span "PRÓXIMO" at bounding box center [666, 416] width 50 height 19
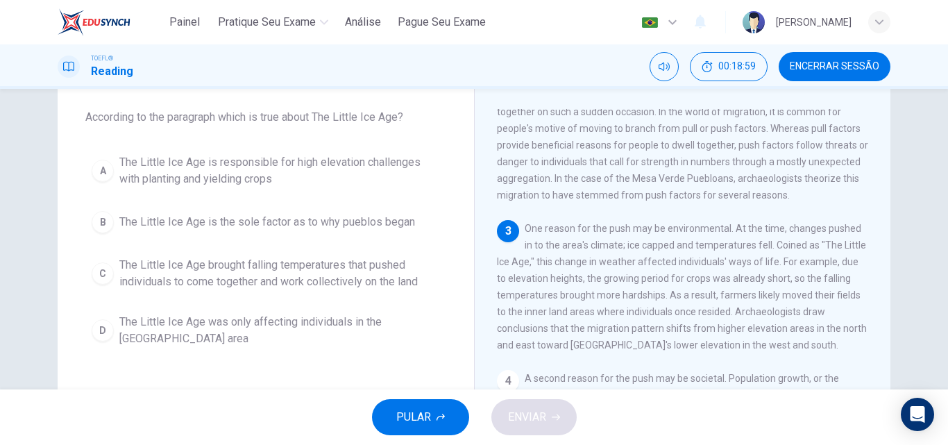
scroll to position [68, 0]
click at [345, 169] on span "The Little Ice Age is responsible for high elevation challenges with planting a…" at bounding box center [279, 171] width 321 height 33
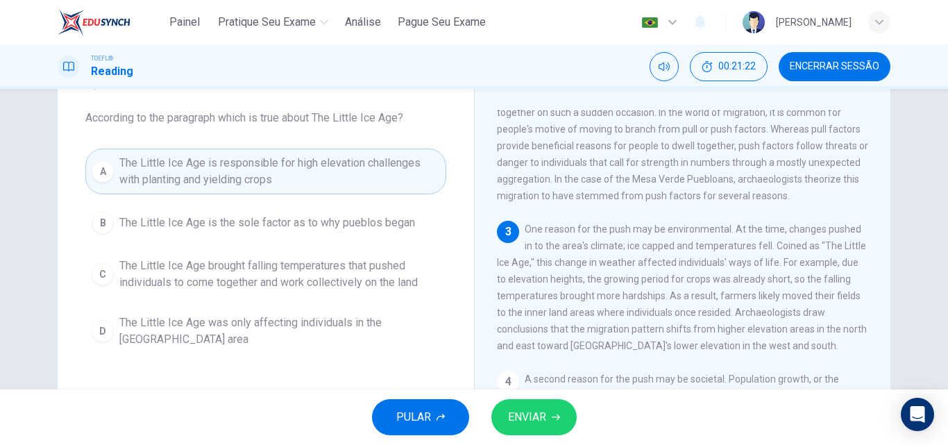
click at [540, 424] on span "ENVIAR" at bounding box center [527, 416] width 38 height 19
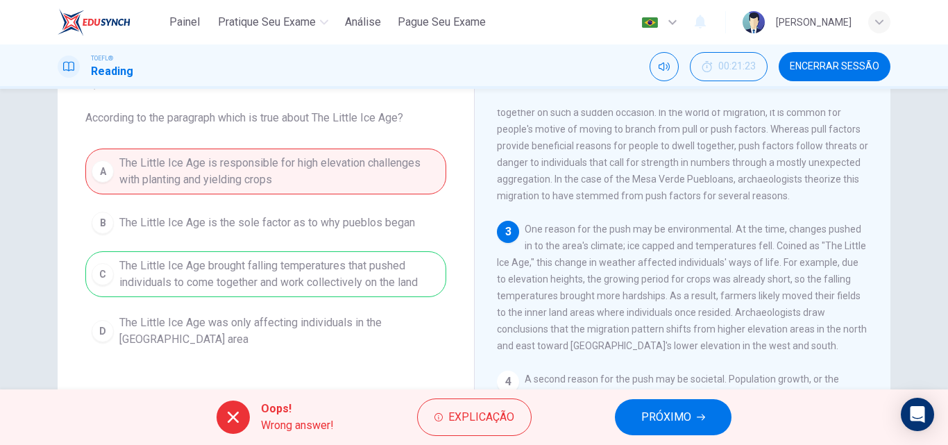
click at [812, 76] on button "Encerrar Sessão" at bounding box center [834, 66] width 112 height 29
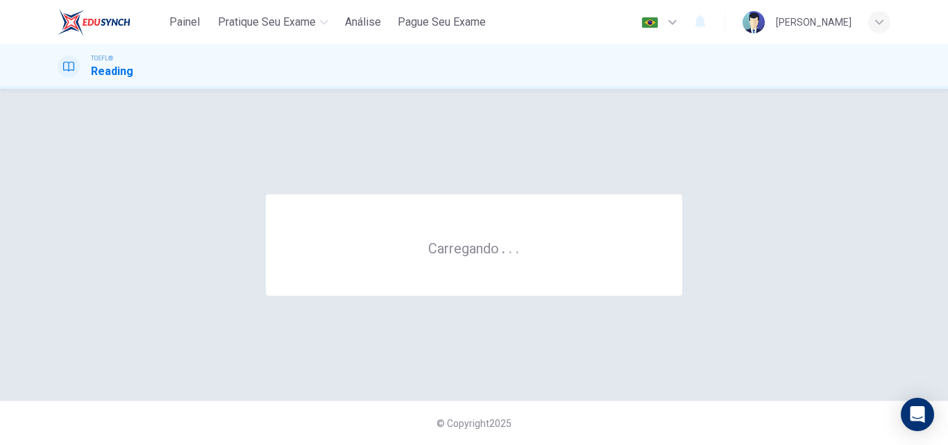
scroll to position [0, 0]
